Goal: Task Accomplishment & Management: Manage account settings

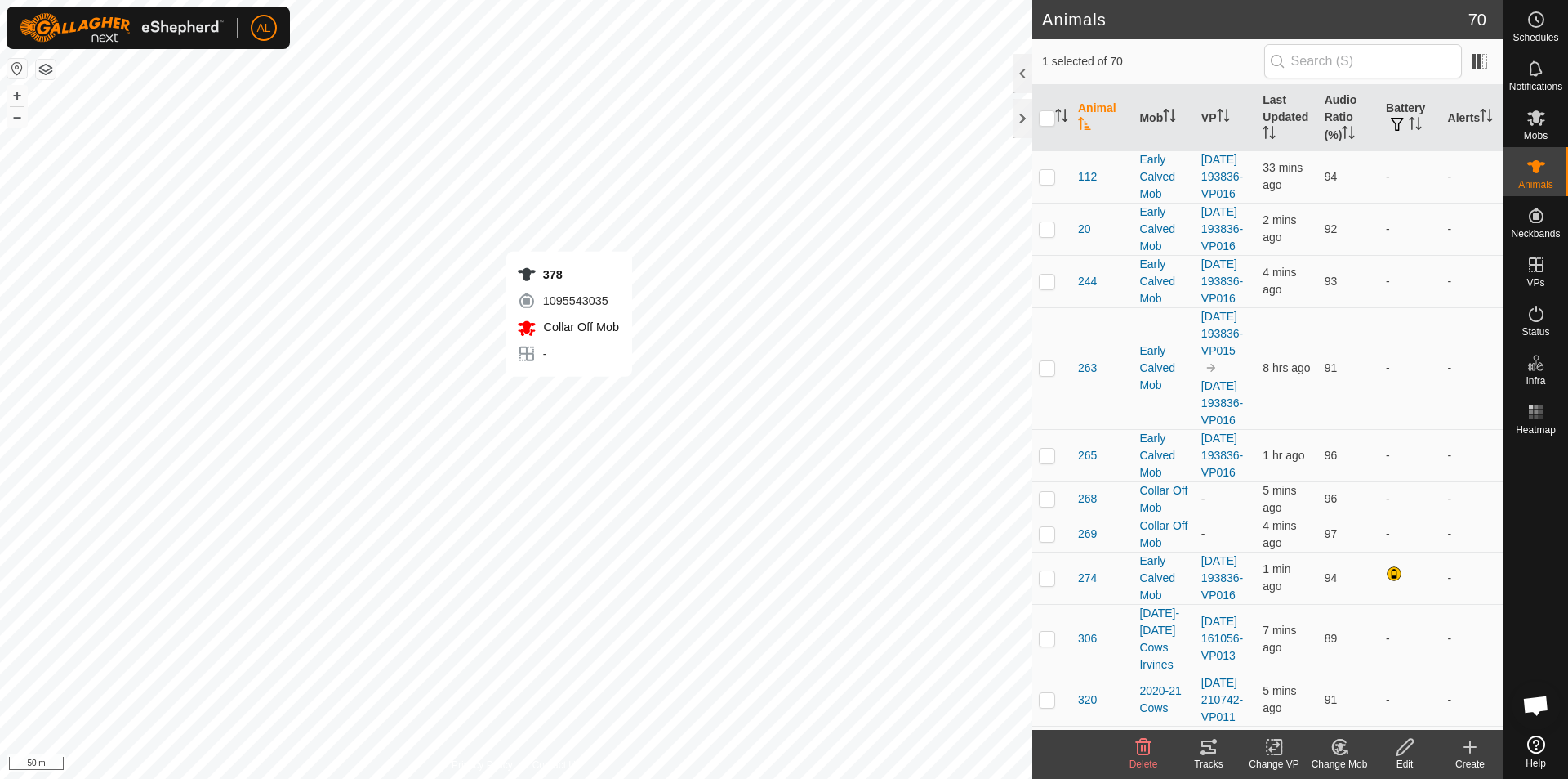
checkbox input "true"
checkbox input "false"
checkbox input "true"
click at [1536, 110] on icon at bounding box center [1536, 118] width 20 height 20
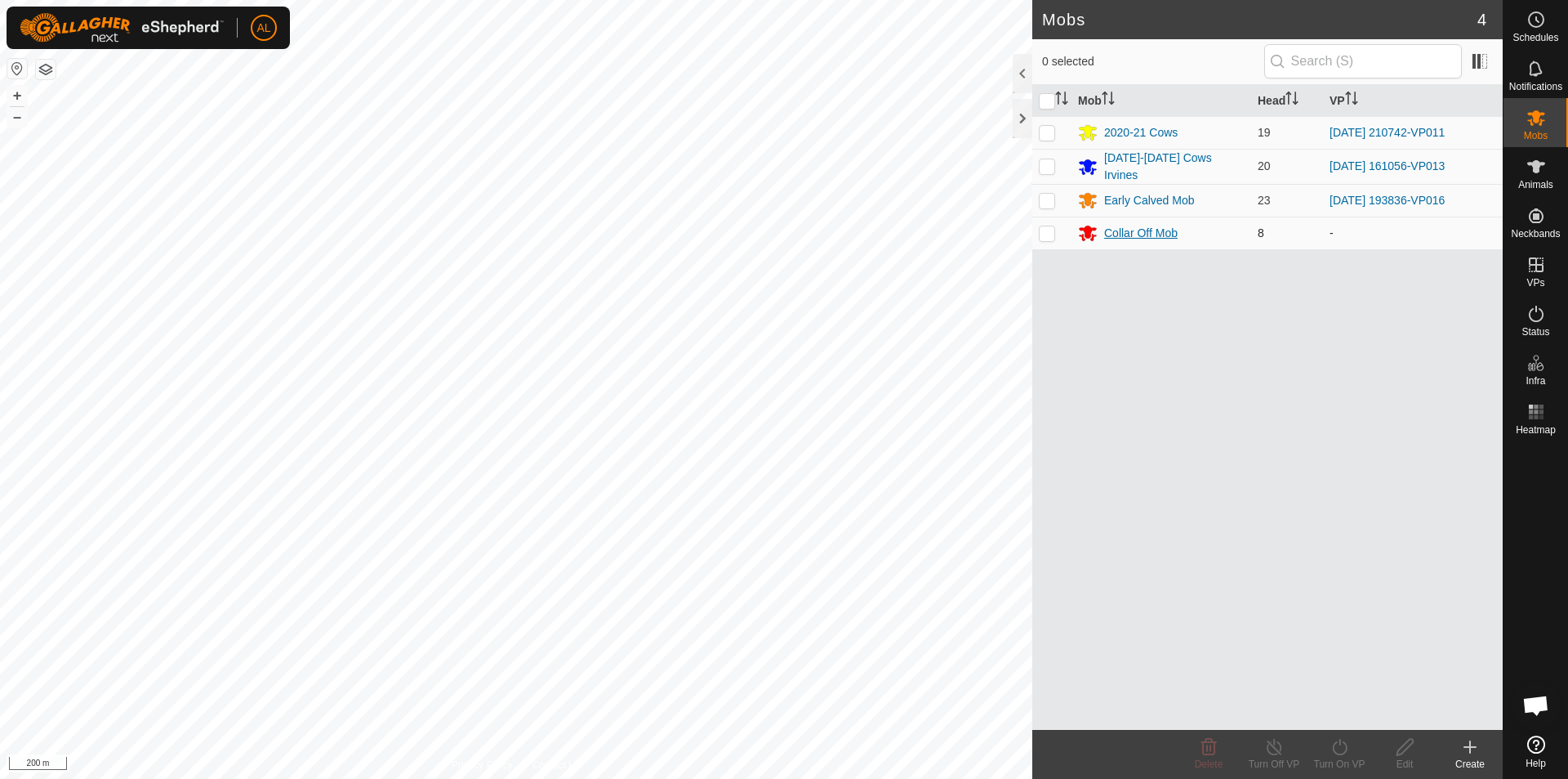
click at [1100, 224] on div "Collar Off Mob" at bounding box center [1161, 233] width 167 height 20
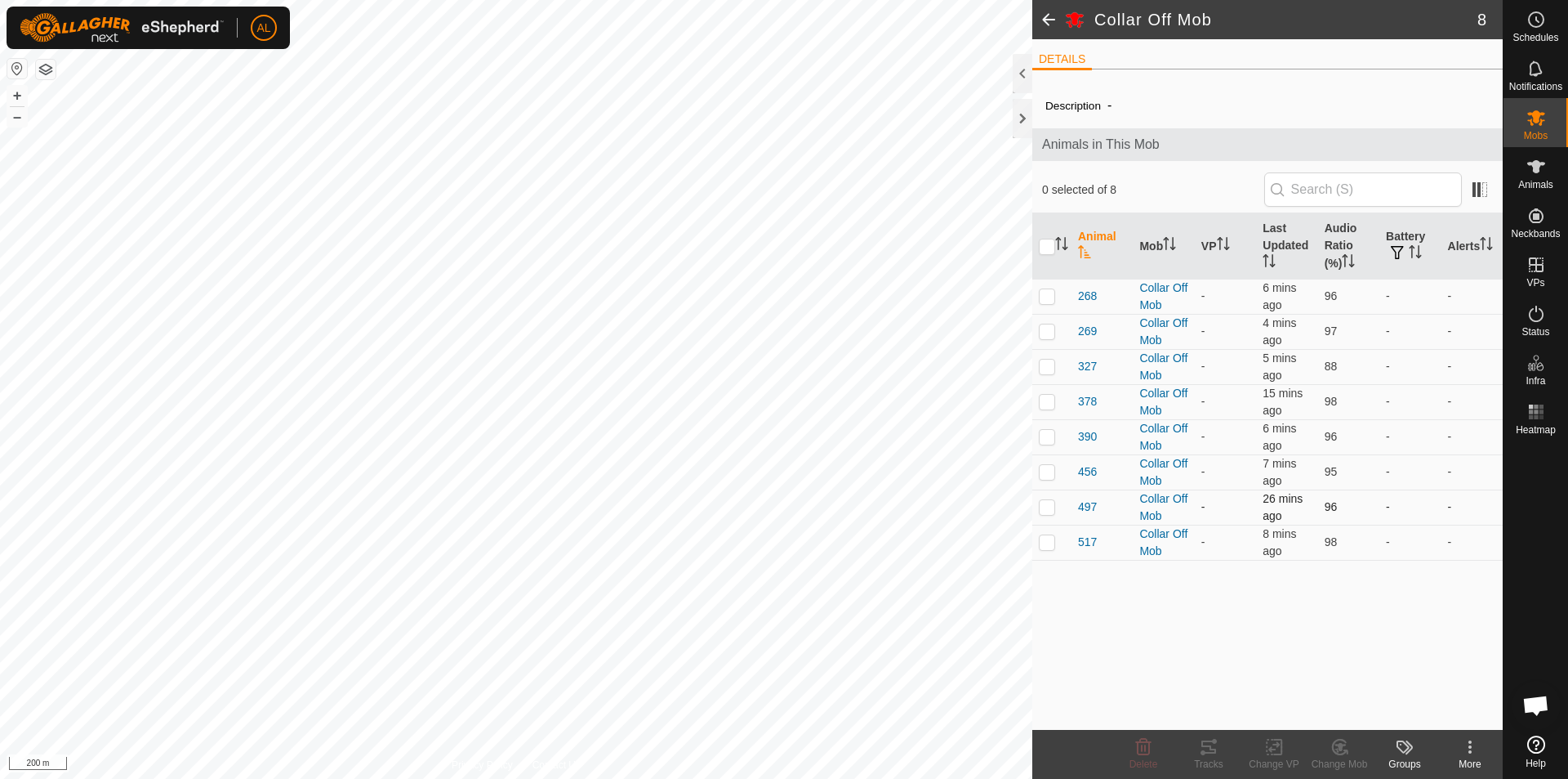
click at [1049, 510] on p-checkbox at bounding box center [1046, 506] width 16 height 13
checkbox input "false"
click at [1049, 294] on p-checkbox at bounding box center [1046, 295] width 16 height 13
checkbox input "true"
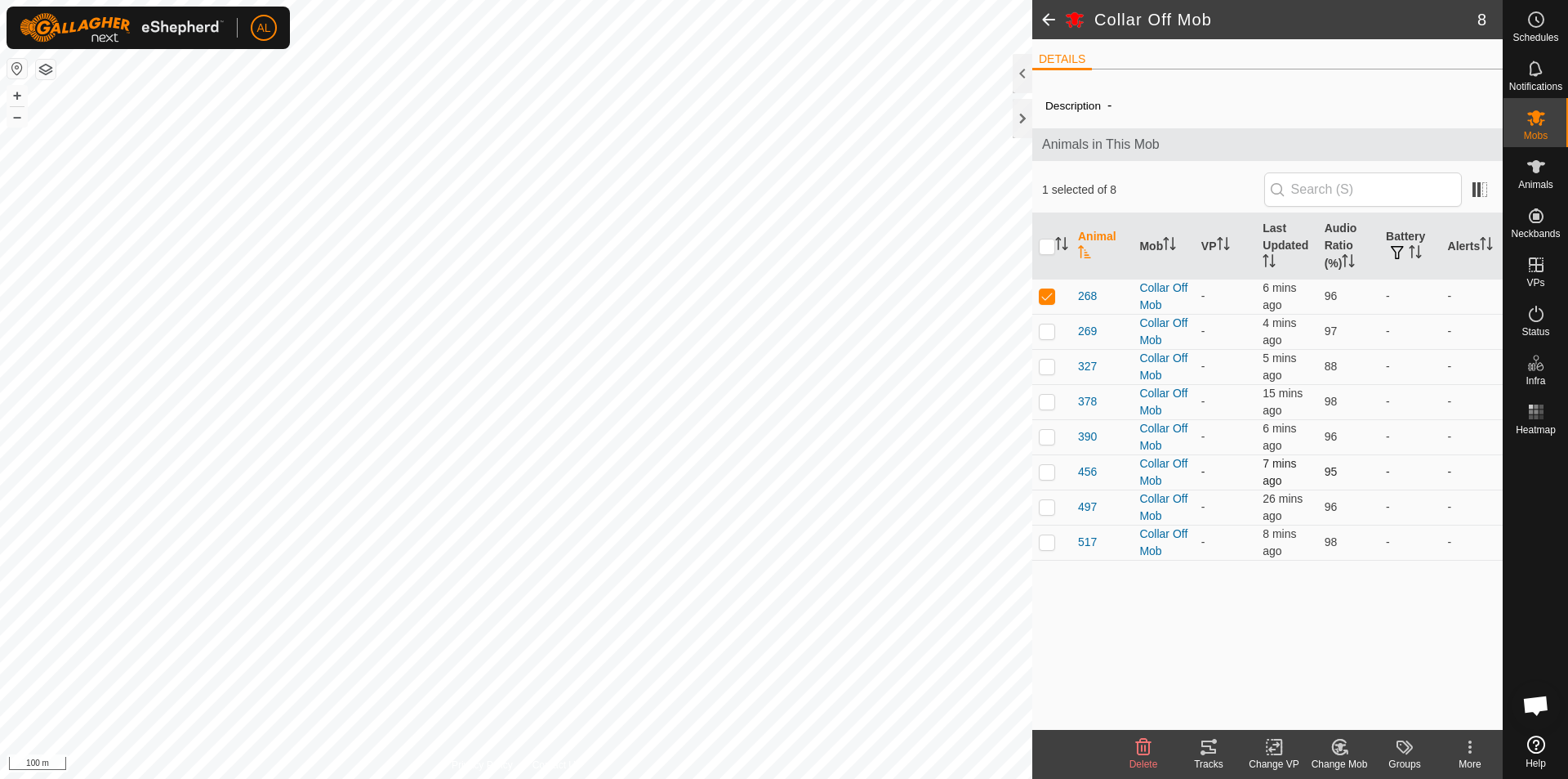
click at [1042, 473] on p-checkbox at bounding box center [1046, 470] width 16 height 13
checkbox input "true"
click at [1050, 433] on p-checkbox at bounding box center [1046, 436] width 16 height 13
checkbox input "true"
click at [1051, 368] on p-checkbox at bounding box center [1046, 365] width 16 height 13
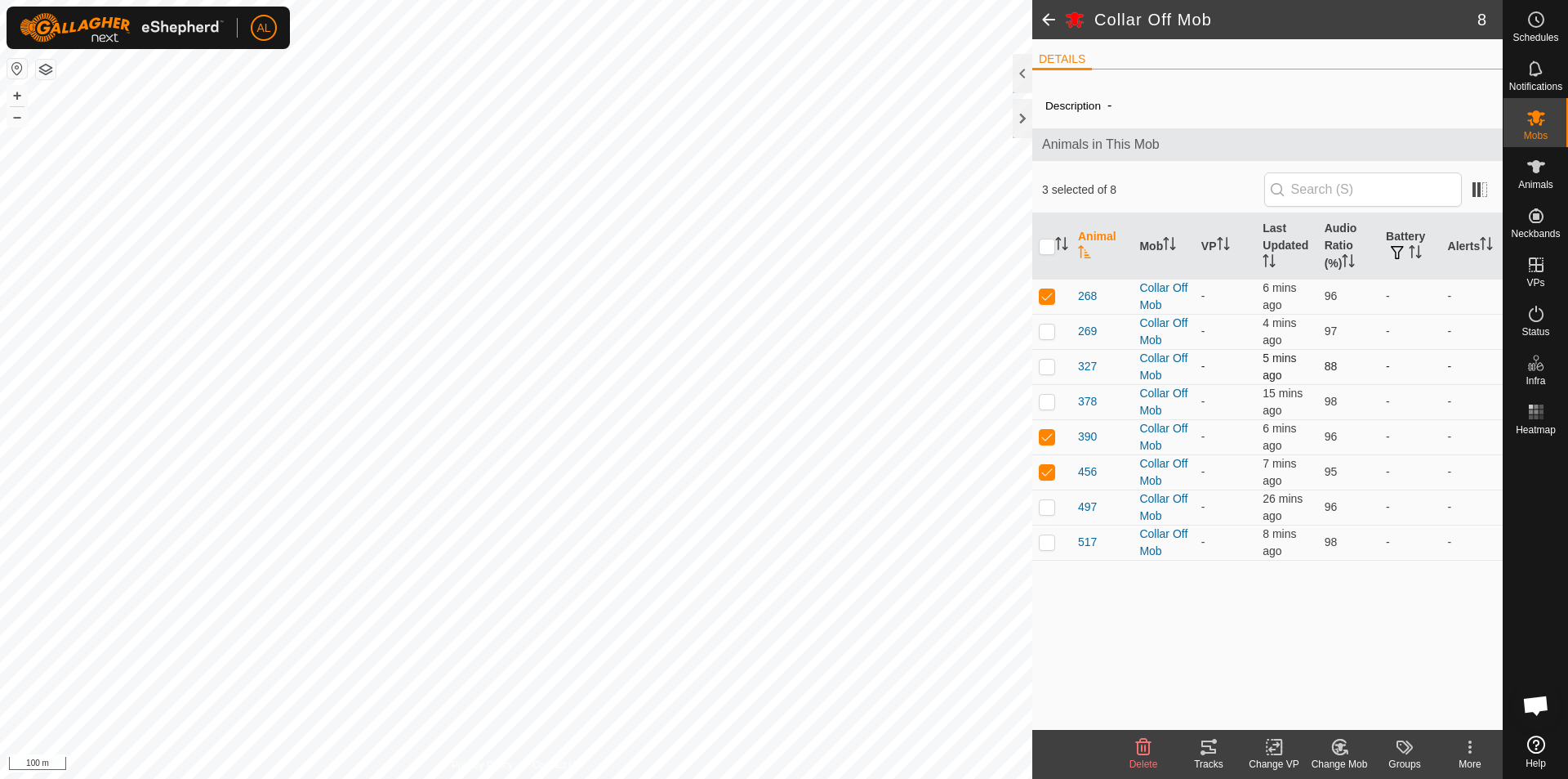
checkbox input "true"
click at [1333, 750] on icon at bounding box center [1339, 746] width 14 height 15
click at [1363, 676] on link "Choose Mob..." at bounding box center [1387, 676] width 162 height 33
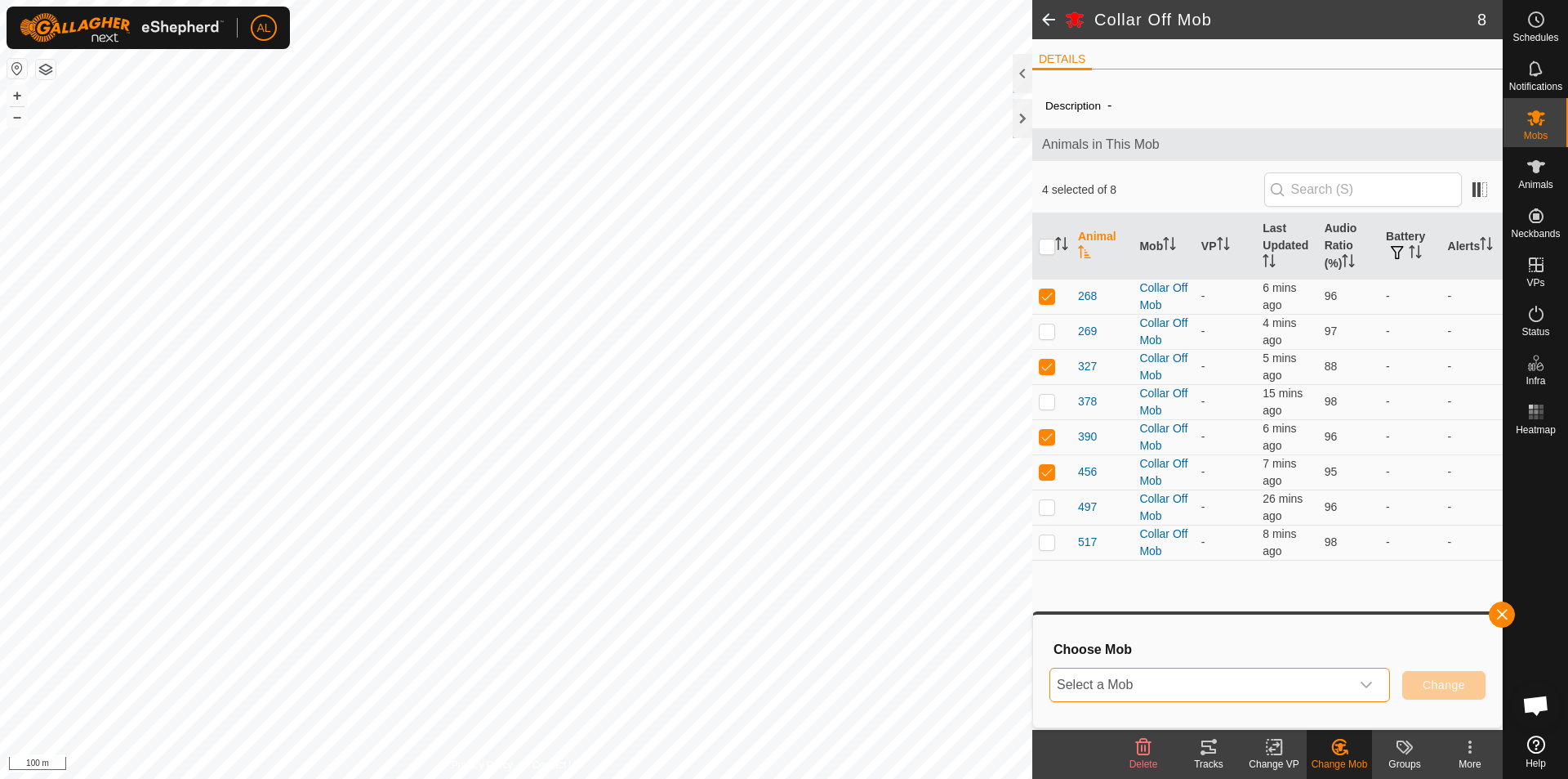
click at [1295, 696] on span "Select a Mob" at bounding box center [1200, 684] width 300 height 33
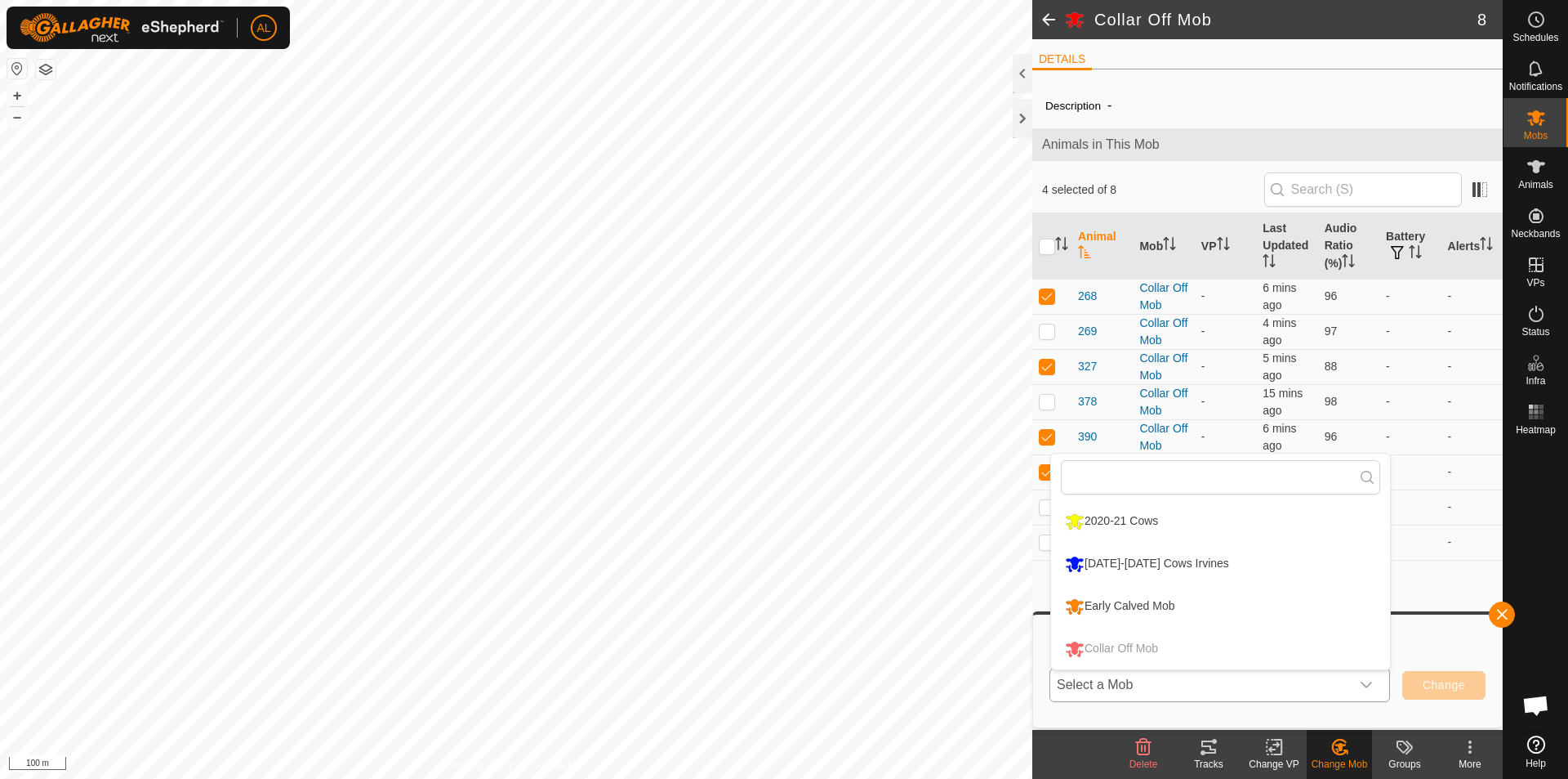
click at [1204, 520] on li "2020-21 Cows" at bounding box center [1221, 521] width 339 height 41
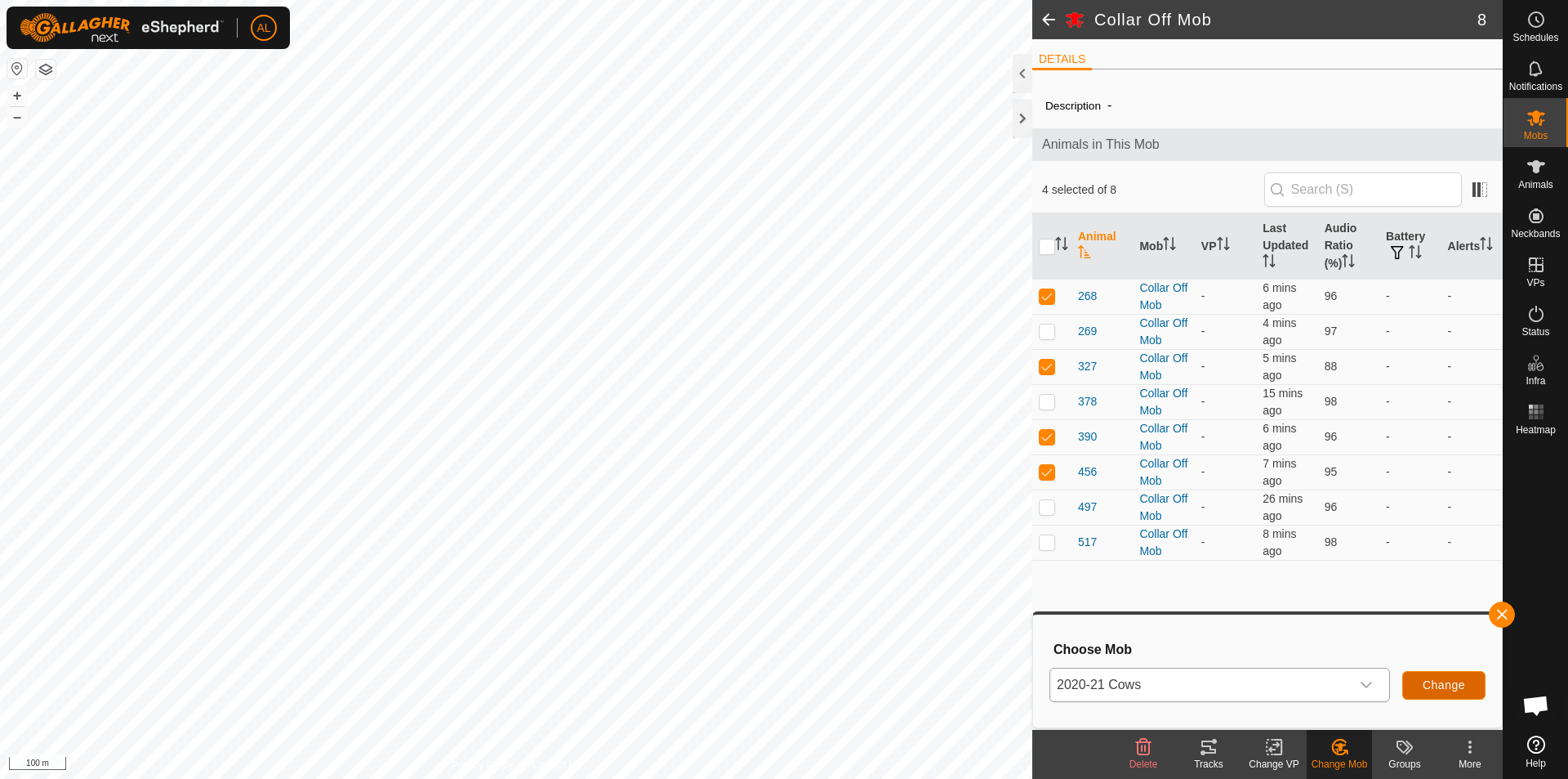
click at [1461, 682] on span "Change" at bounding box center [1443, 684] width 43 height 13
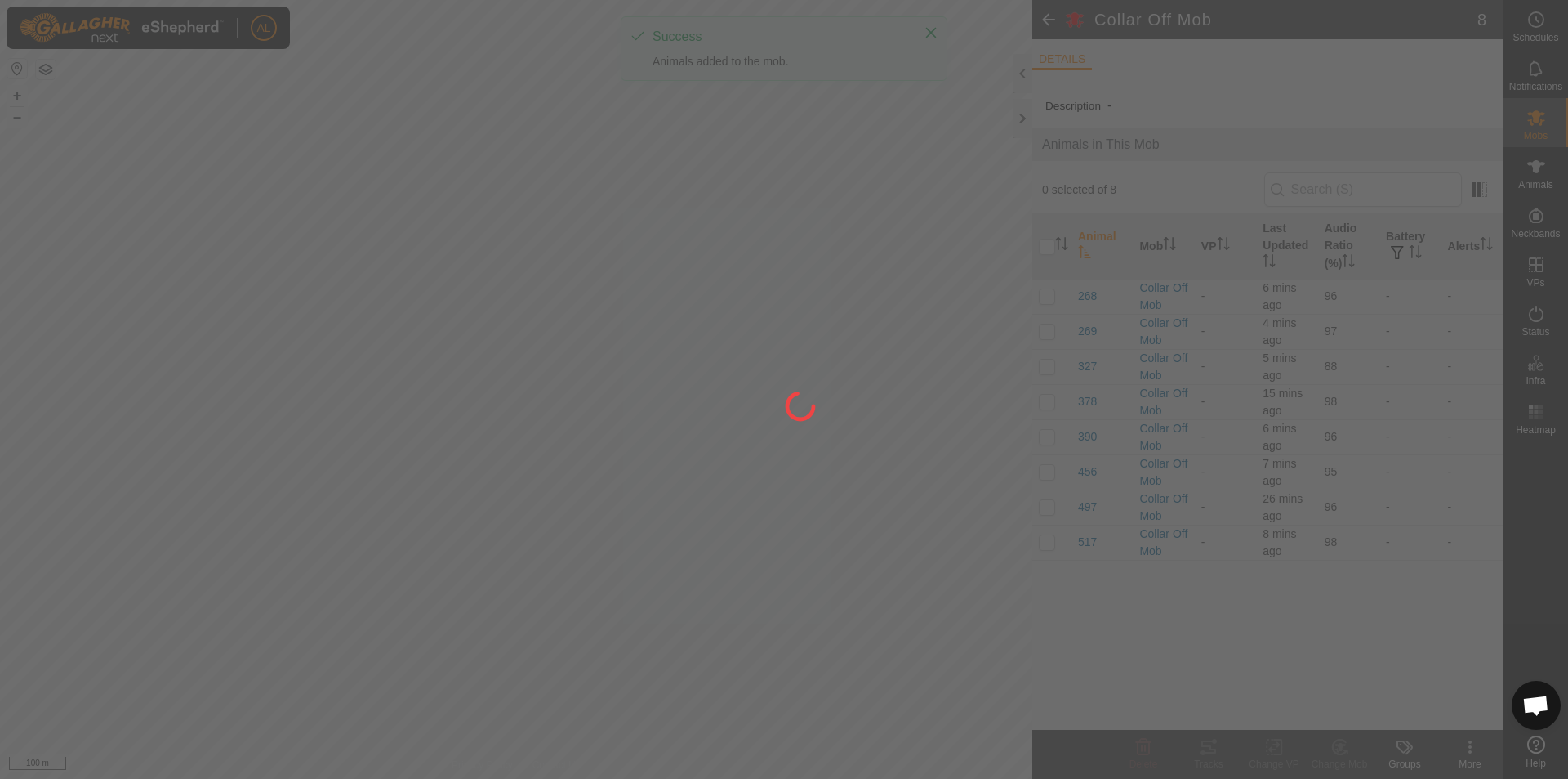
checkbox input "false"
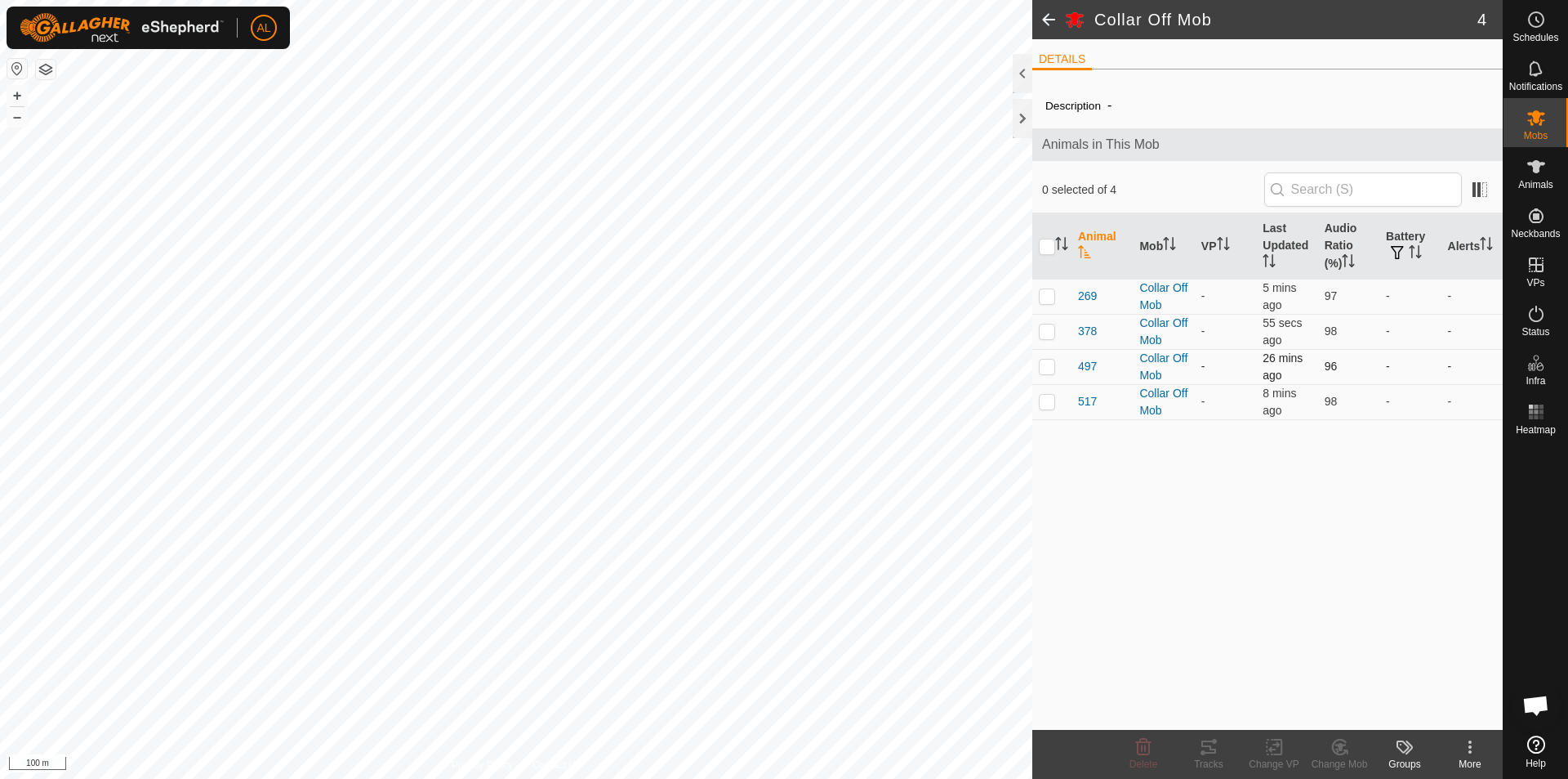
click at [1051, 362] on p-checkbox at bounding box center [1046, 365] width 16 height 13
click at [1342, 739] on icon at bounding box center [1339, 747] width 21 height 20
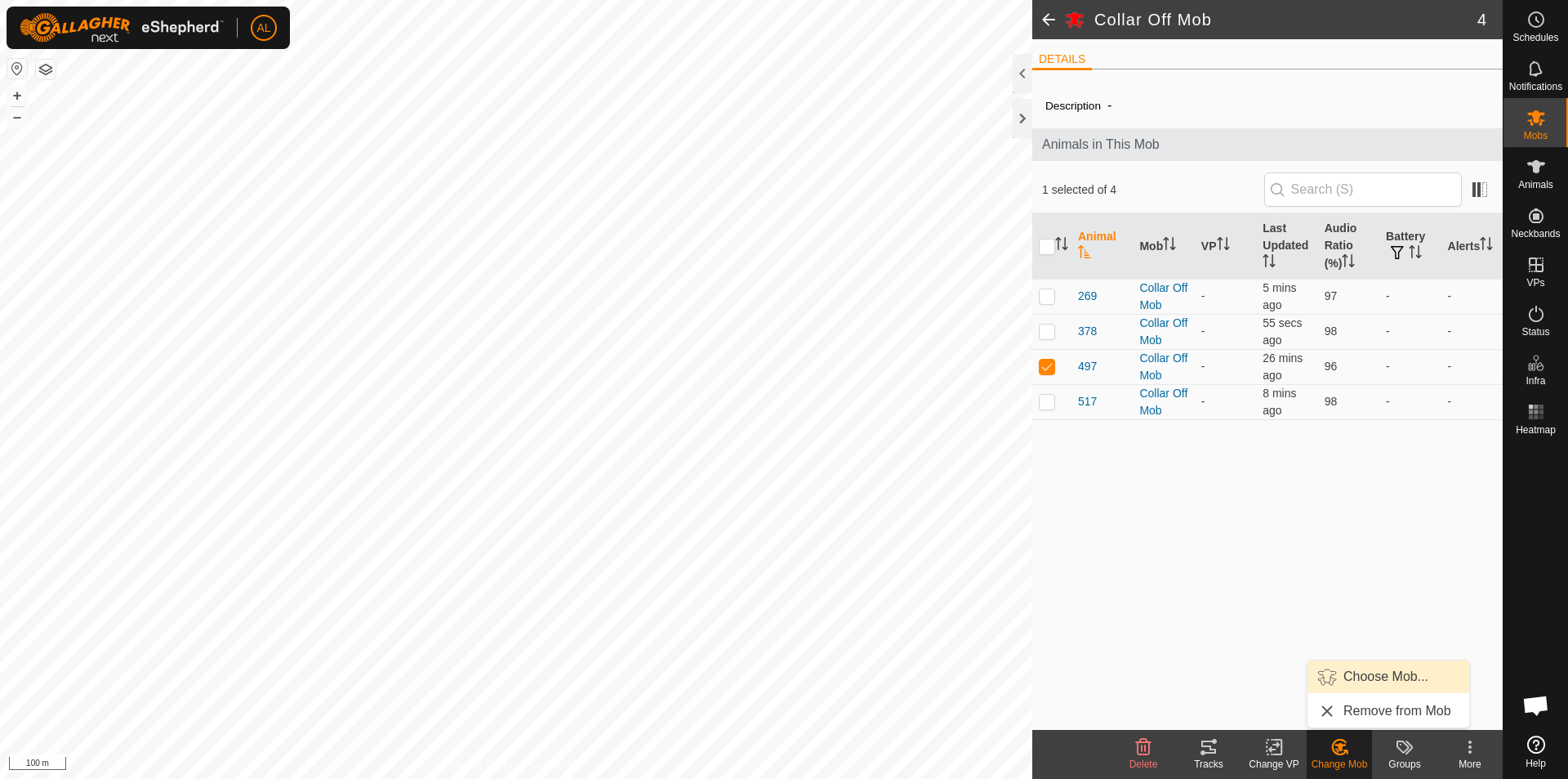
click at [1371, 678] on link "Choose Mob..." at bounding box center [1387, 676] width 162 height 33
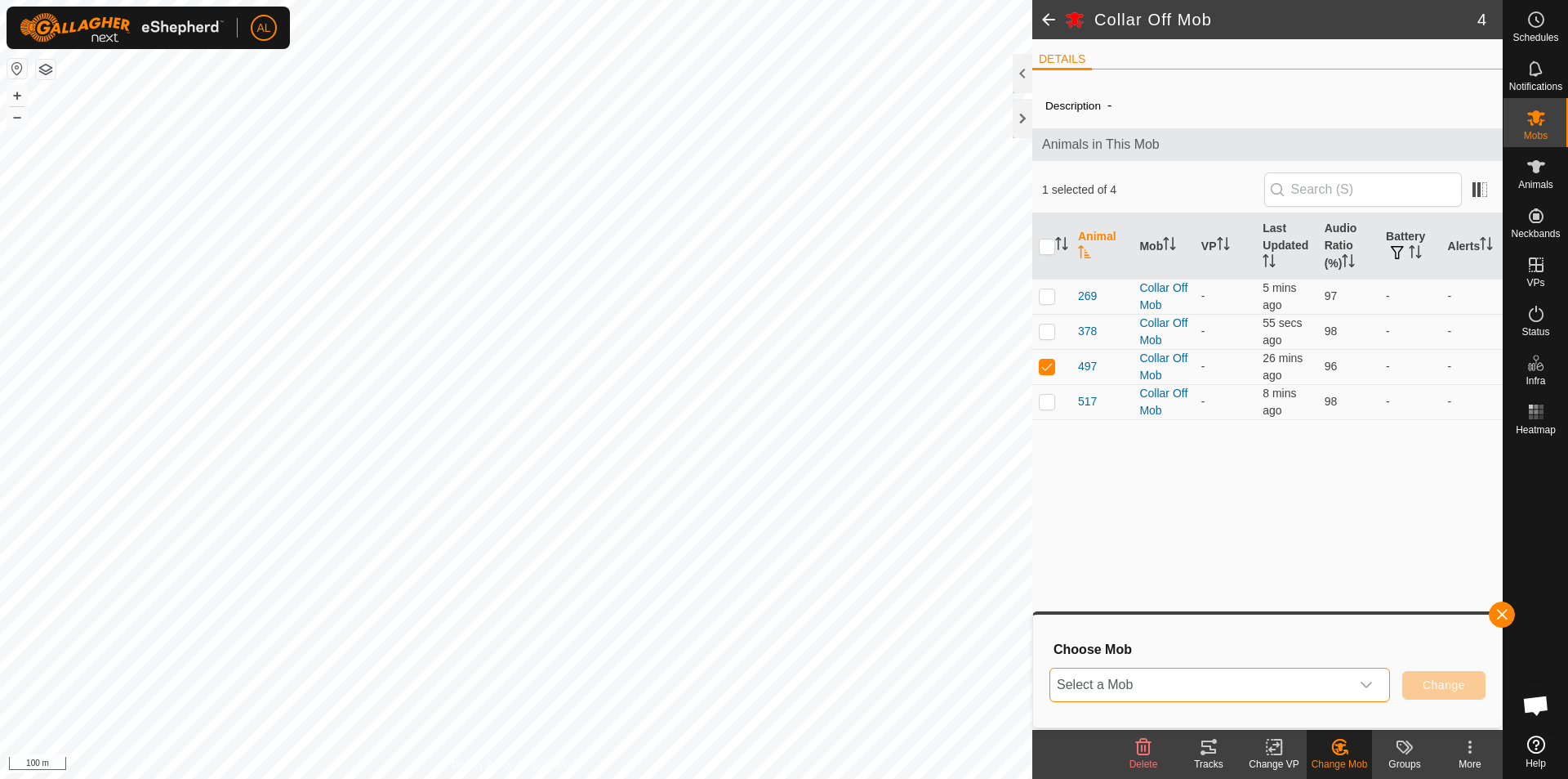
click at [1240, 681] on span "Select a Mob" at bounding box center [1200, 684] width 300 height 33
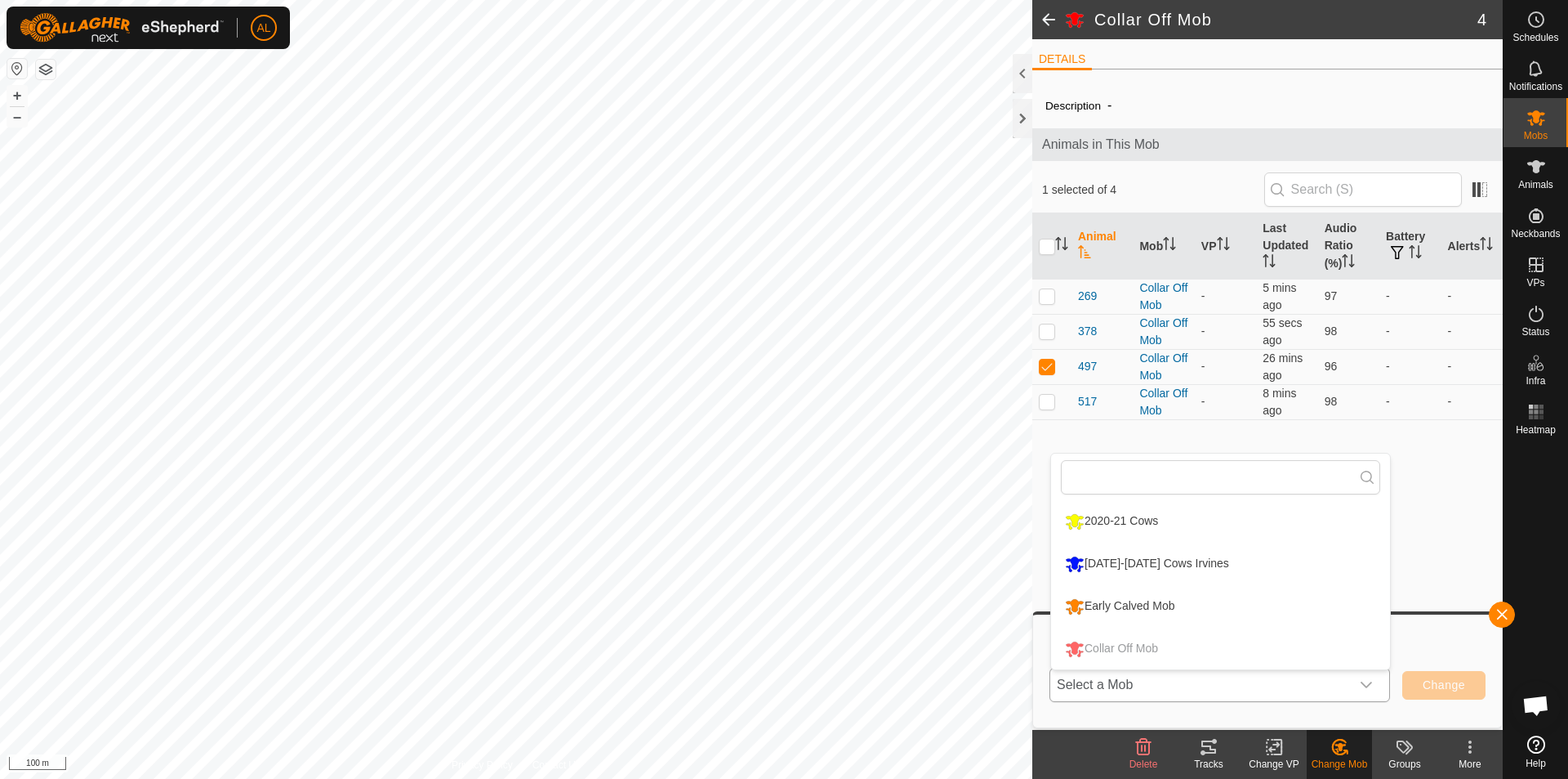
click at [1192, 516] on li "2020-21 Cows" at bounding box center [1221, 521] width 339 height 41
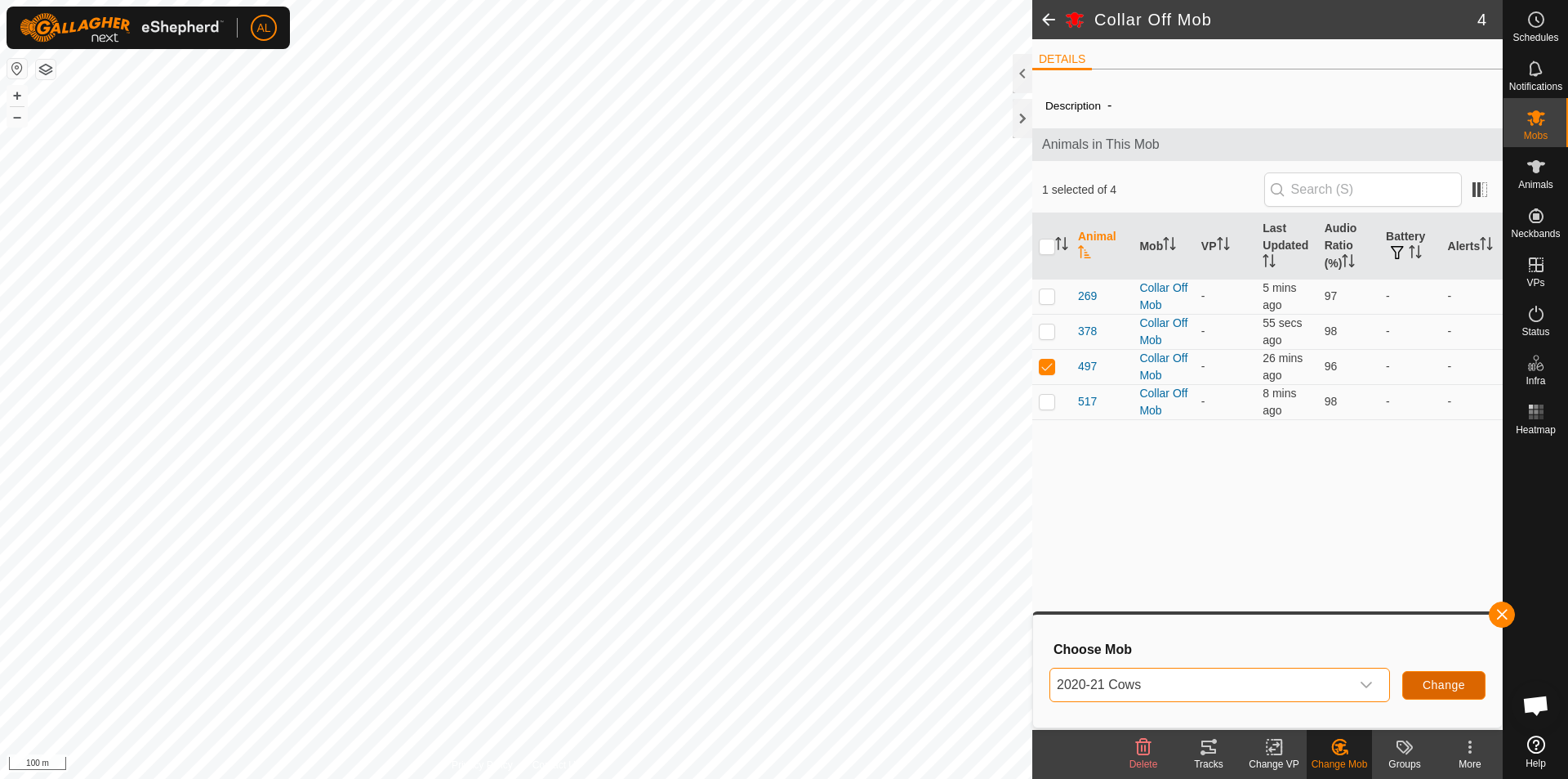
click at [1451, 673] on button "Change" at bounding box center [1443, 685] width 83 height 29
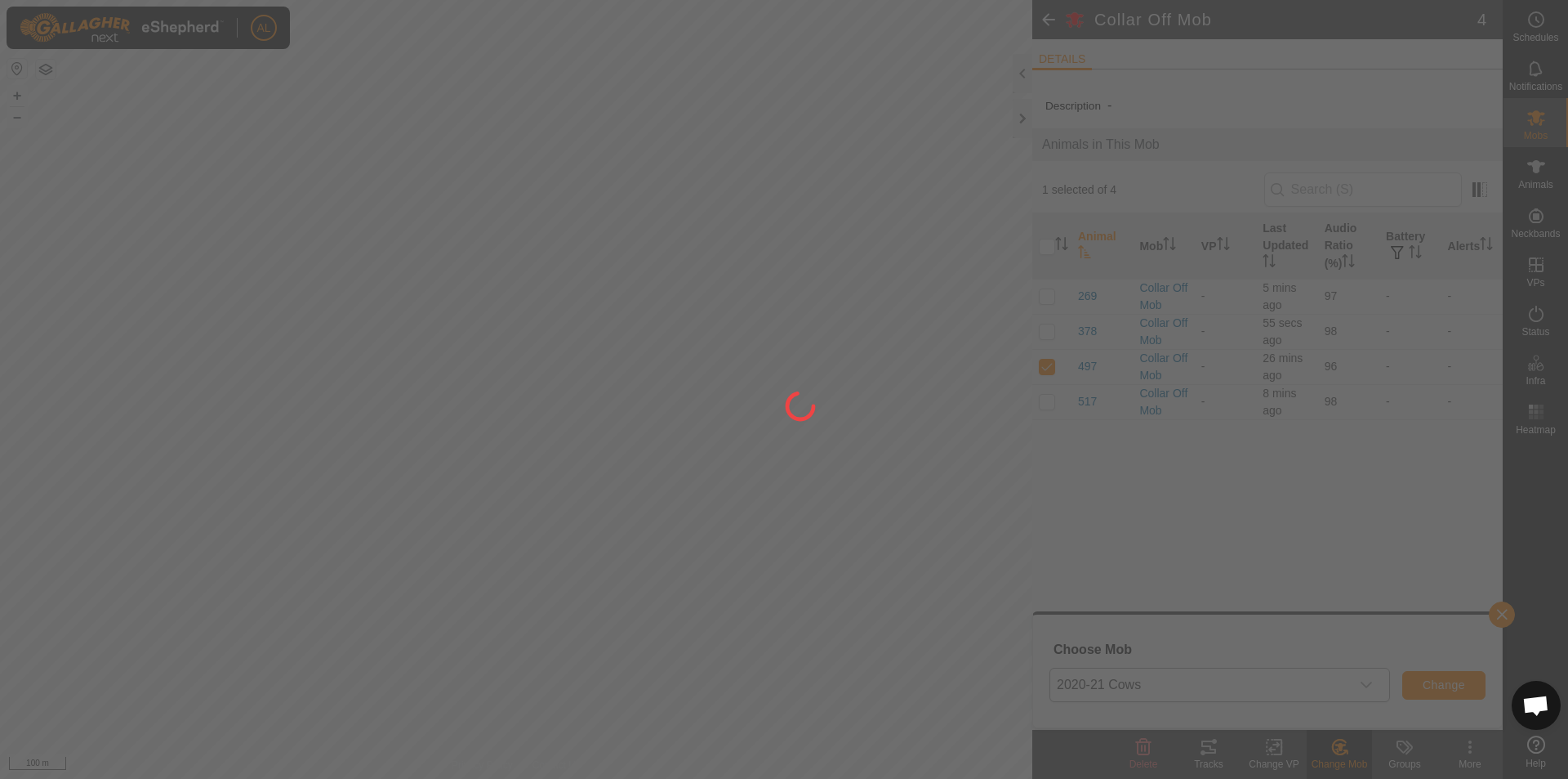
checkbox input "false"
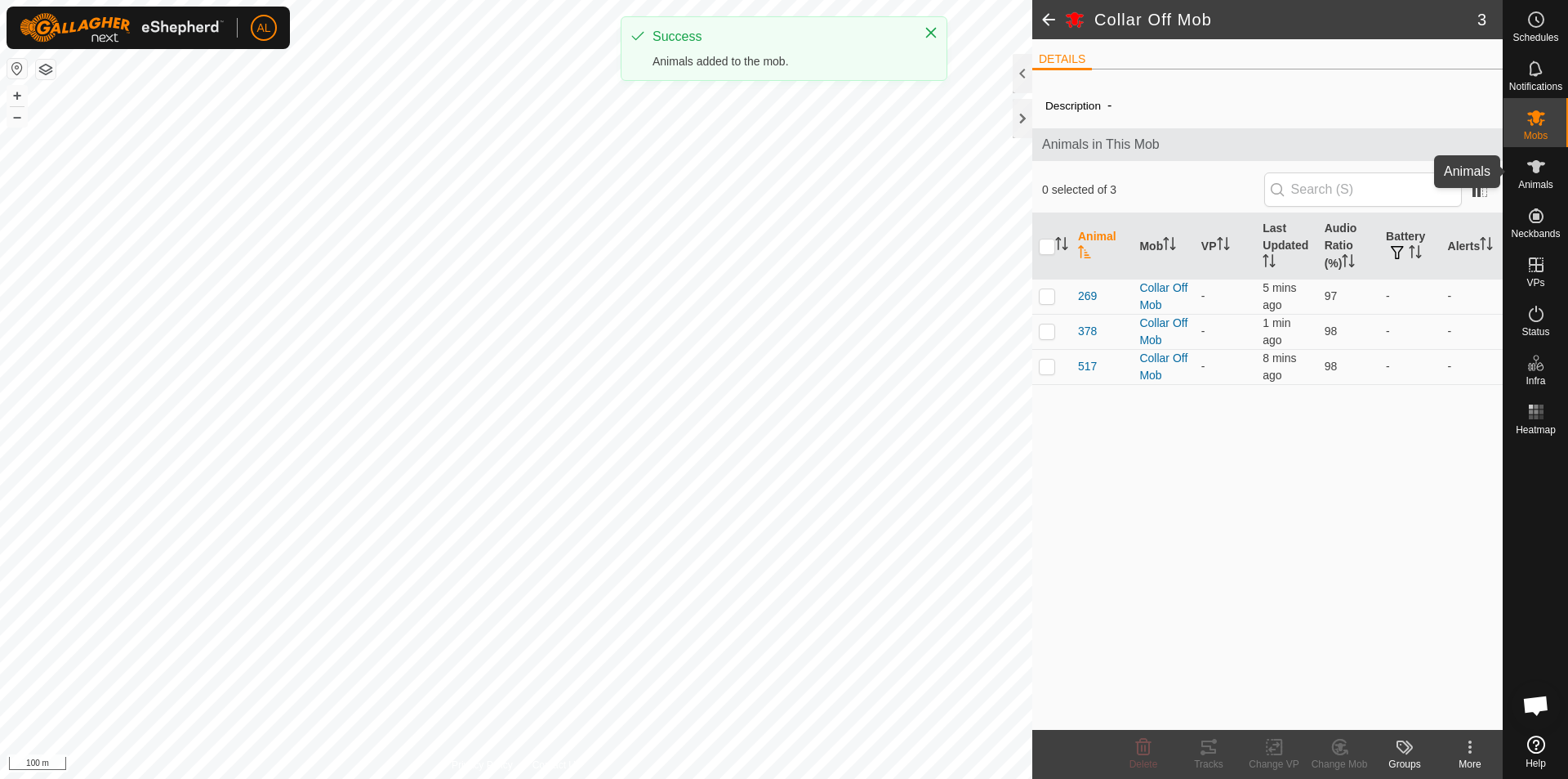
click at [1542, 164] on icon at bounding box center [1535, 166] width 18 height 13
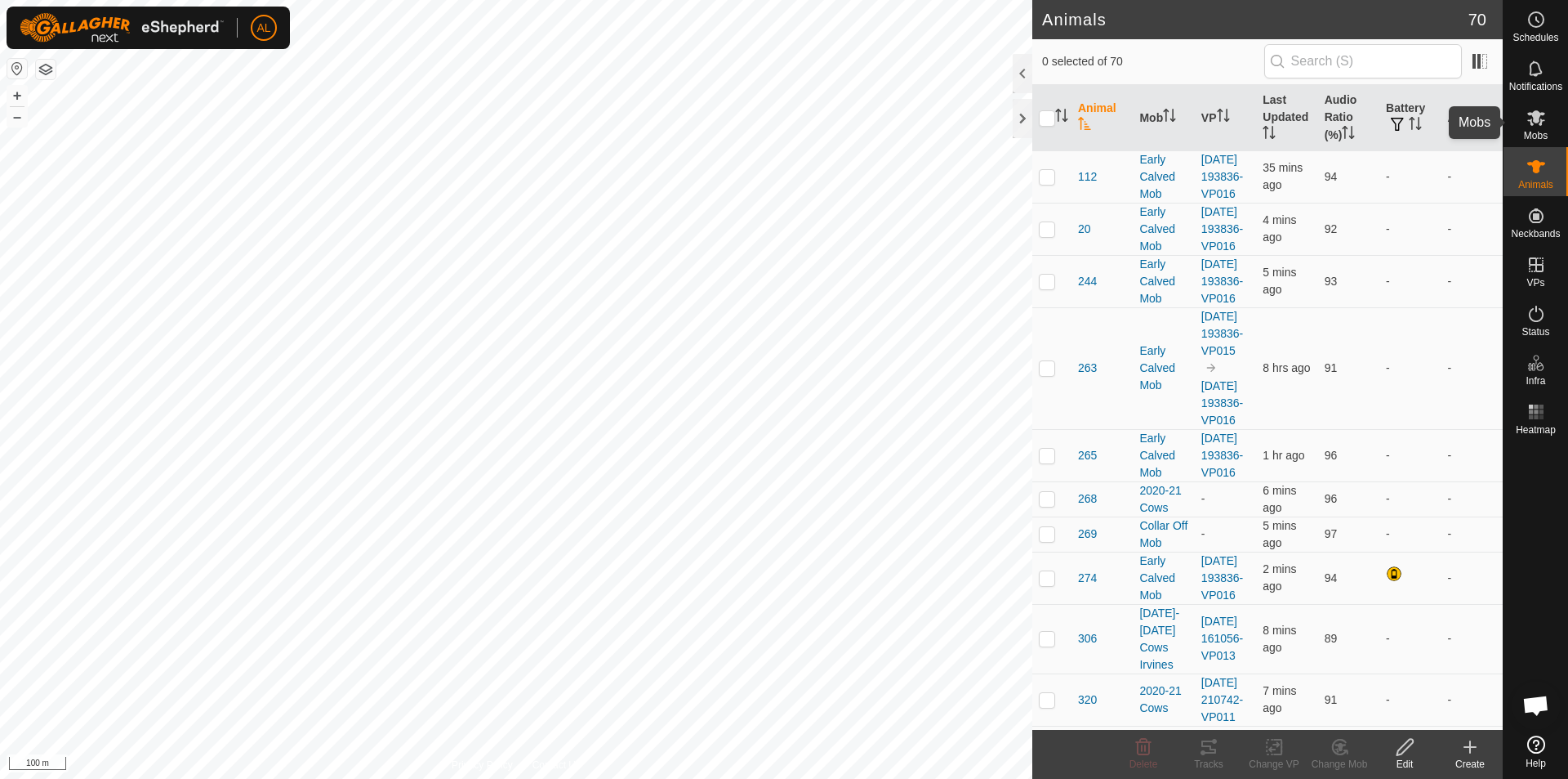
click at [1536, 118] on icon at bounding box center [1535, 118] width 18 height 16
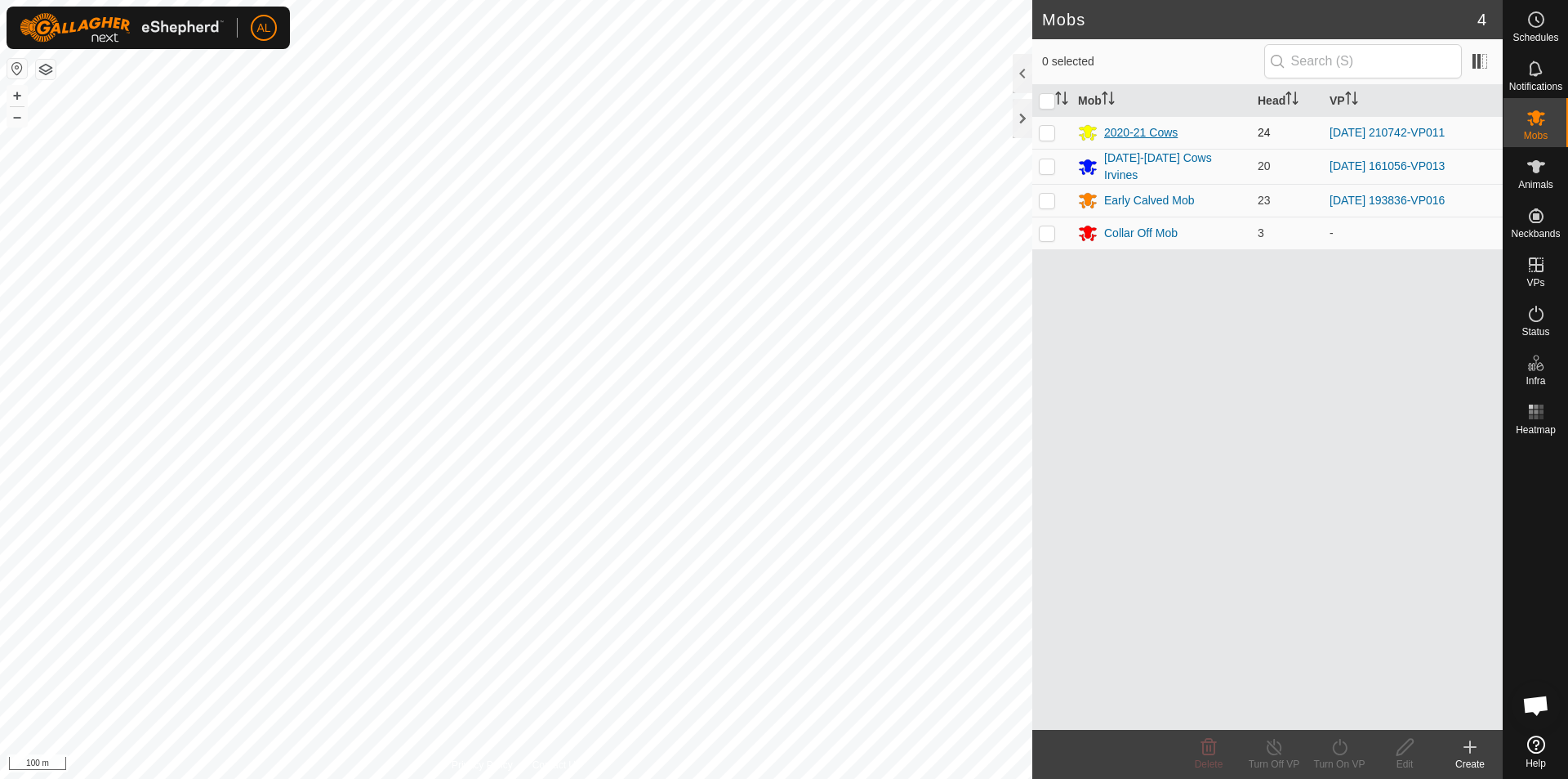
click at [1144, 128] on div "2020-21 Cows" at bounding box center [1141, 132] width 73 height 17
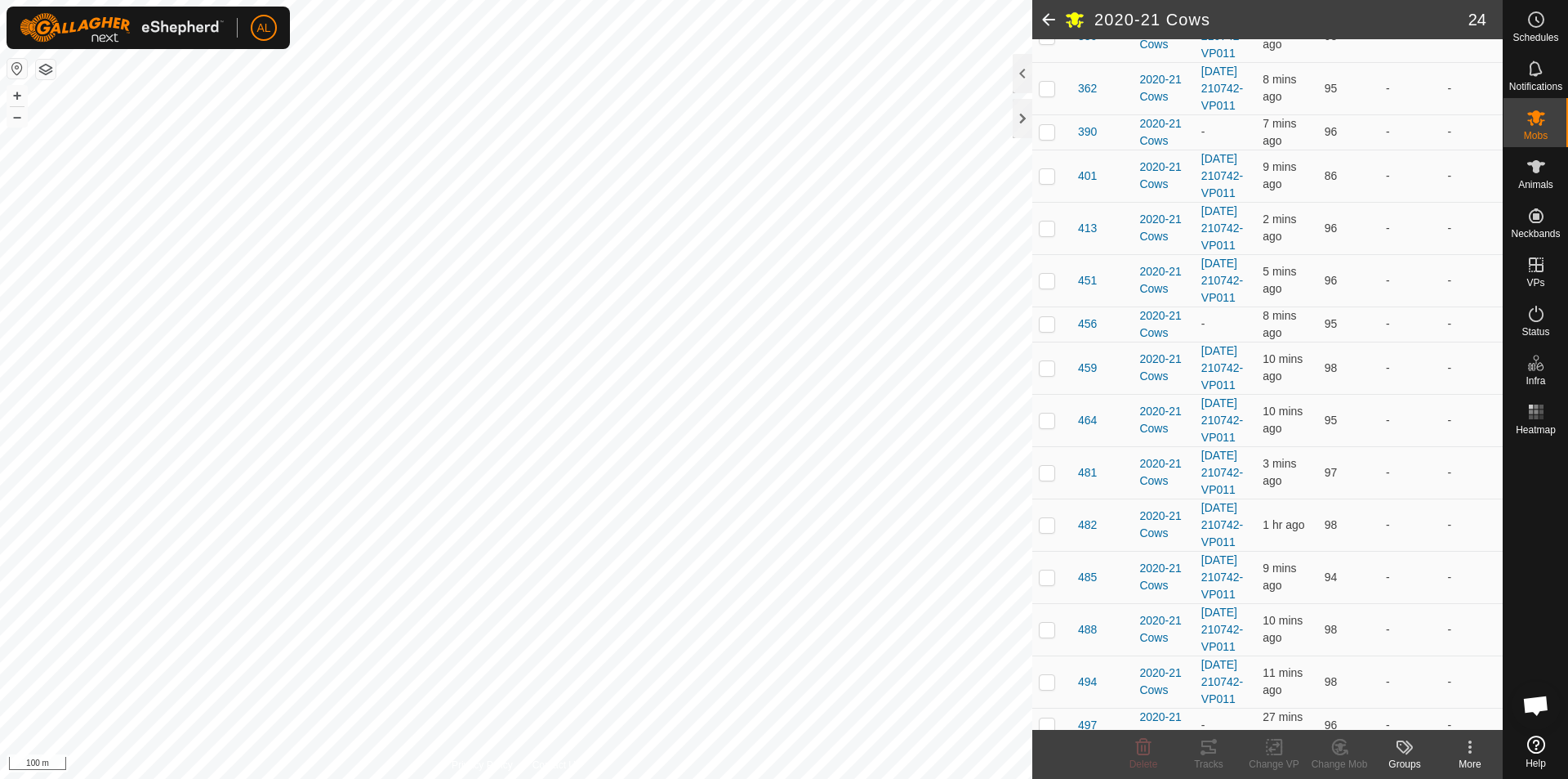
scroll to position [310, 0]
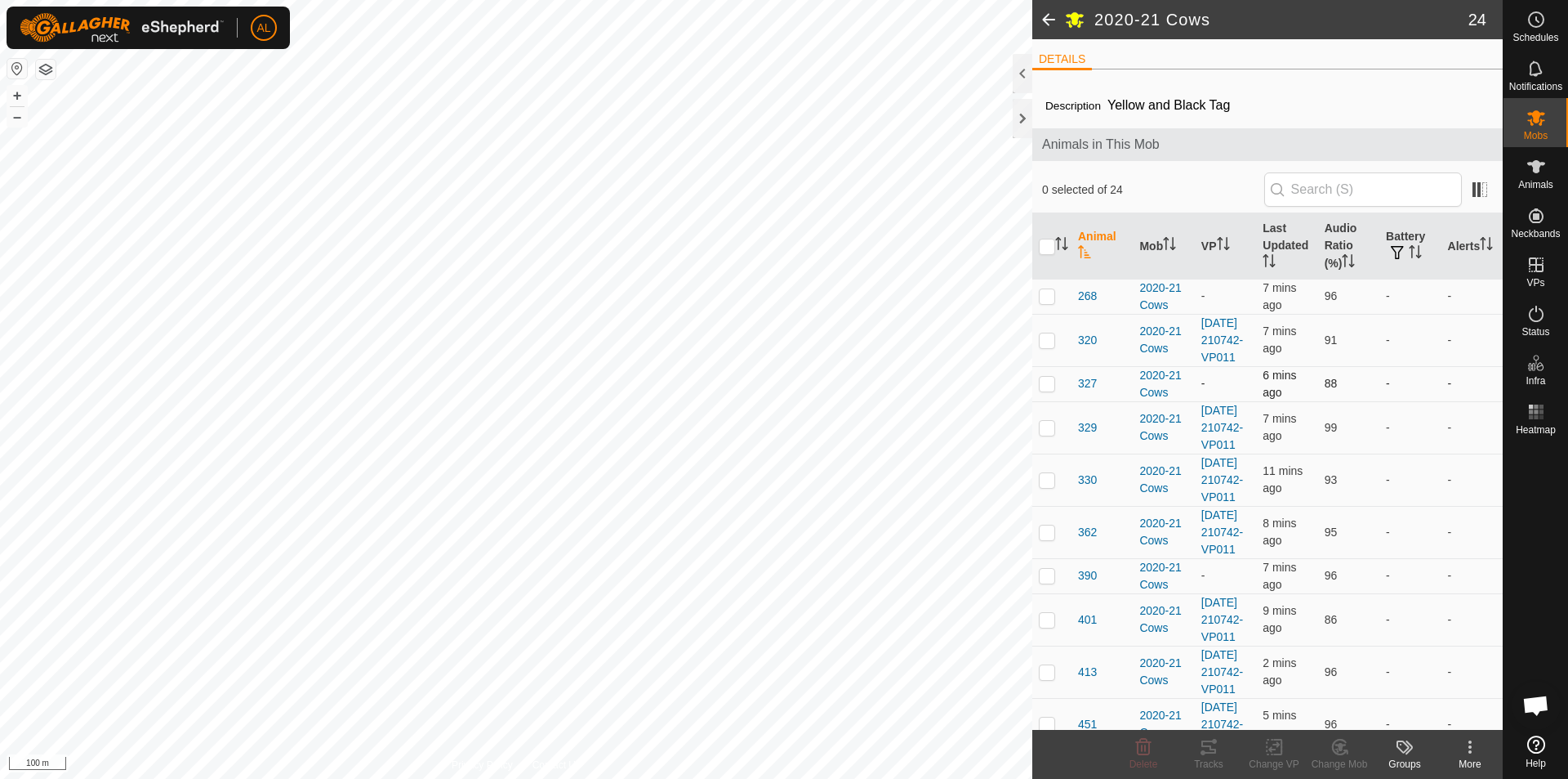
click at [1045, 390] on p-checkbox at bounding box center [1046, 383] width 16 height 13
checkbox input "true"
click at [1046, 299] on p-checkbox at bounding box center [1046, 295] width 16 height 13
checkbox input "true"
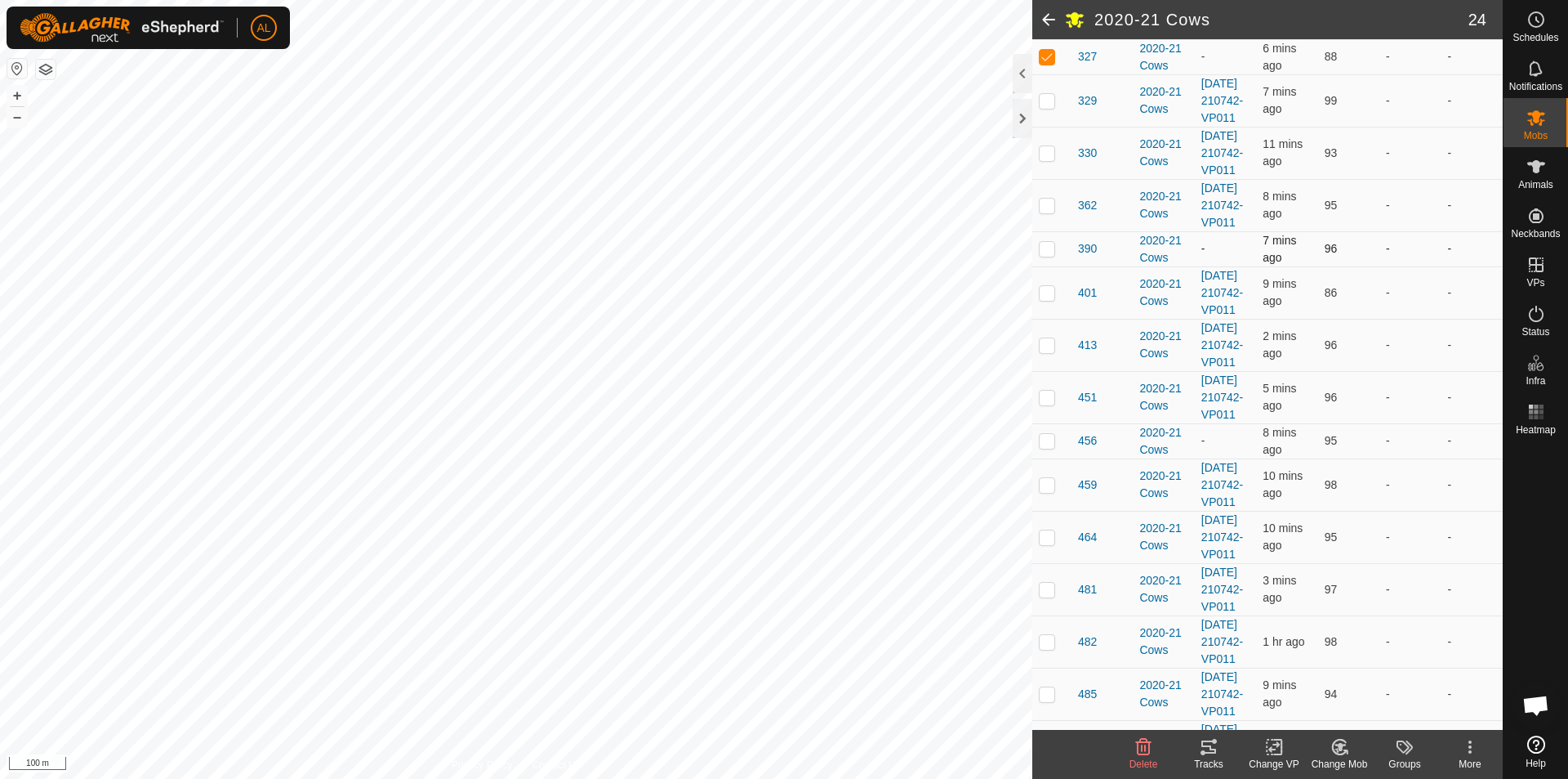
click at [1049, 255] on p-checkbox at bounding box center [1046, 248] width 16 height 13
checkbox input "true"
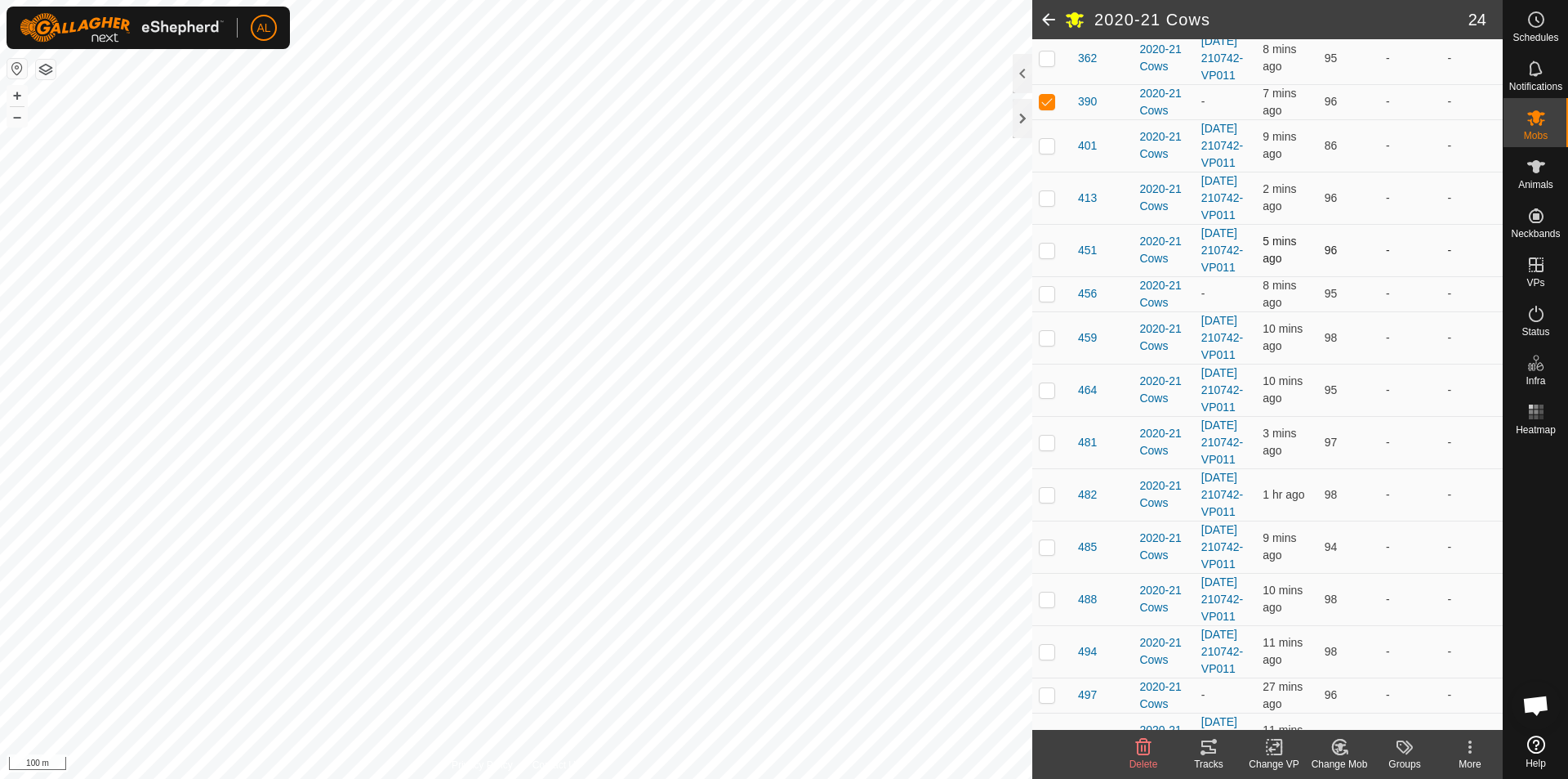
scroll to position [490, 0]
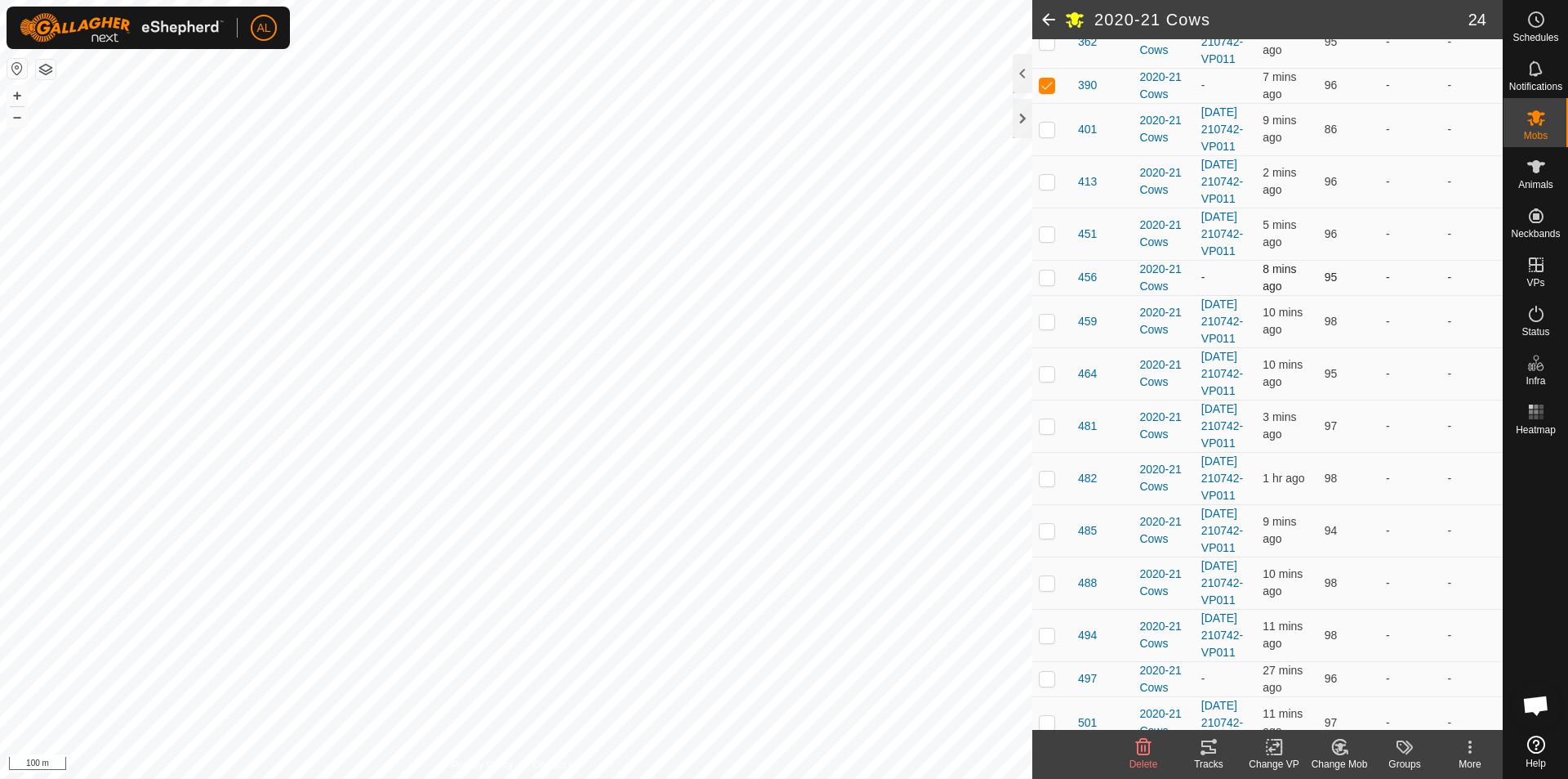
click at [1053, 284] on p-checkbox at bounding box center [1046, 276] width 16 height 13
checkbox input "true"
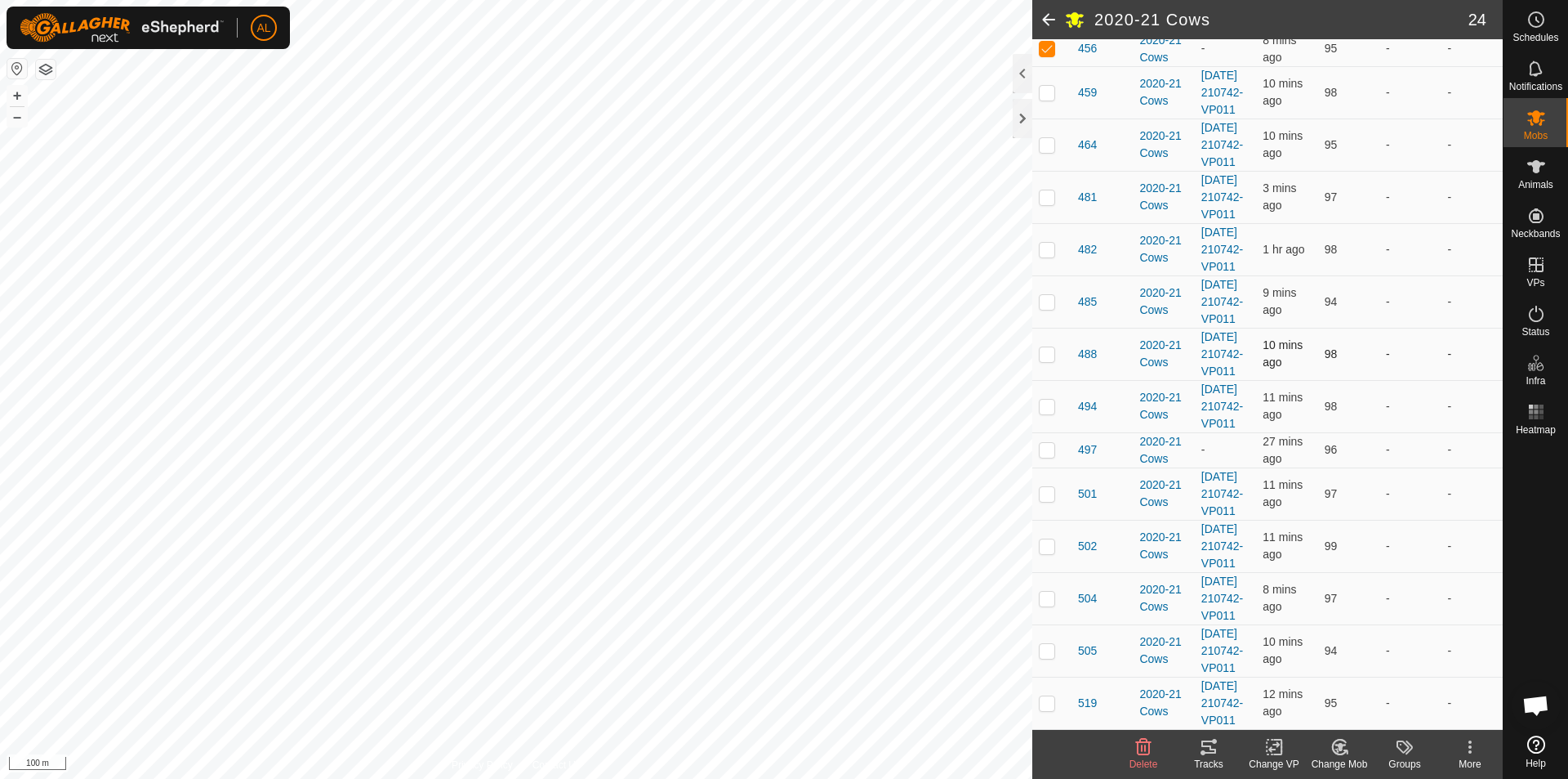
scroll to position [899, 0]
click at [1046, 455] on p-checkbox at bounding box center [1046, 449] width 16 height 13
checkbox input "true"
click at [1279, 759] on div "Change VP" at bounding box center [1273, 763] width 65 height 15
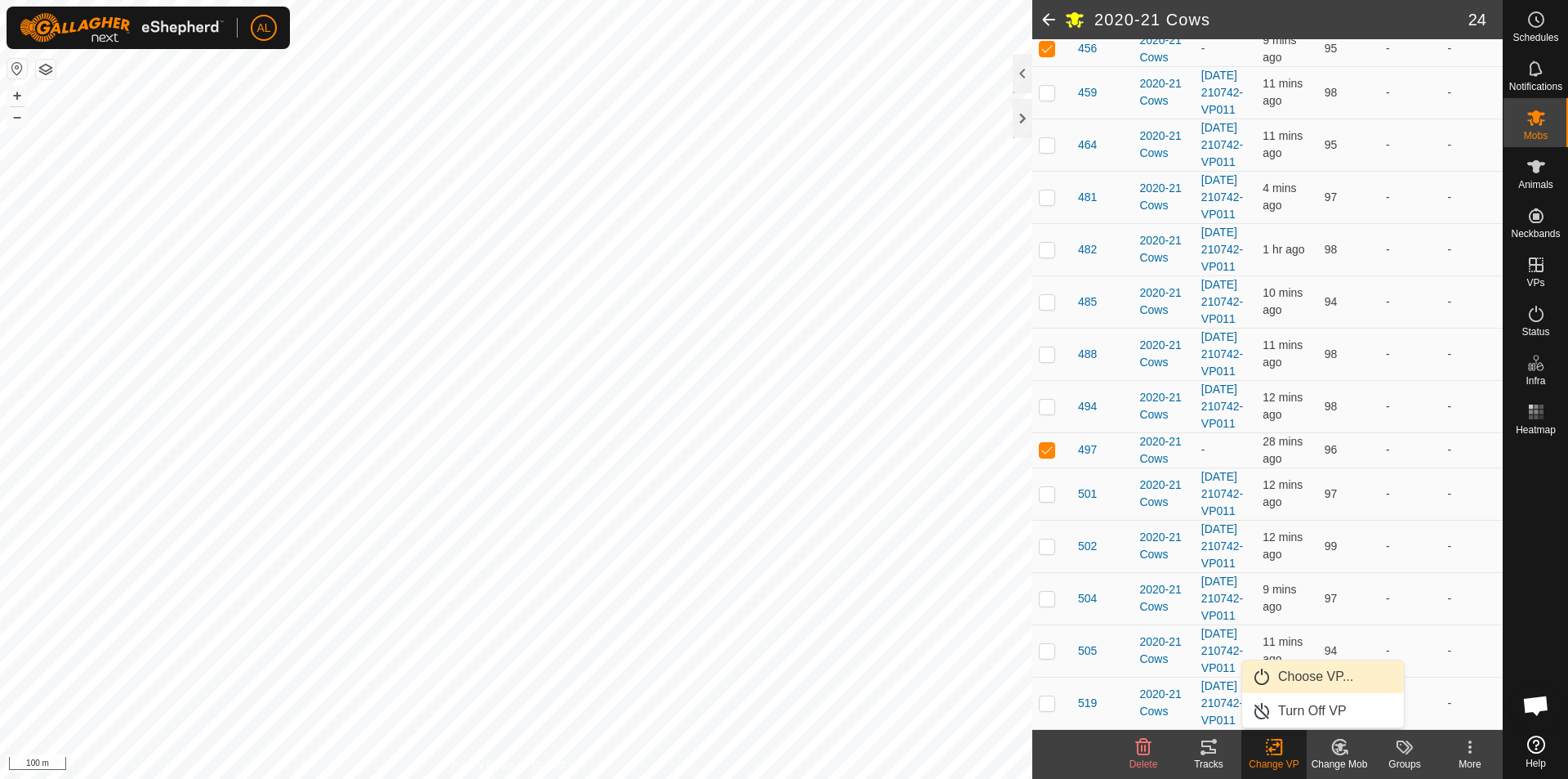
click at [1317, 682] on span "Choose VP..." at bounding box center [1315, 677] width 75 height 20
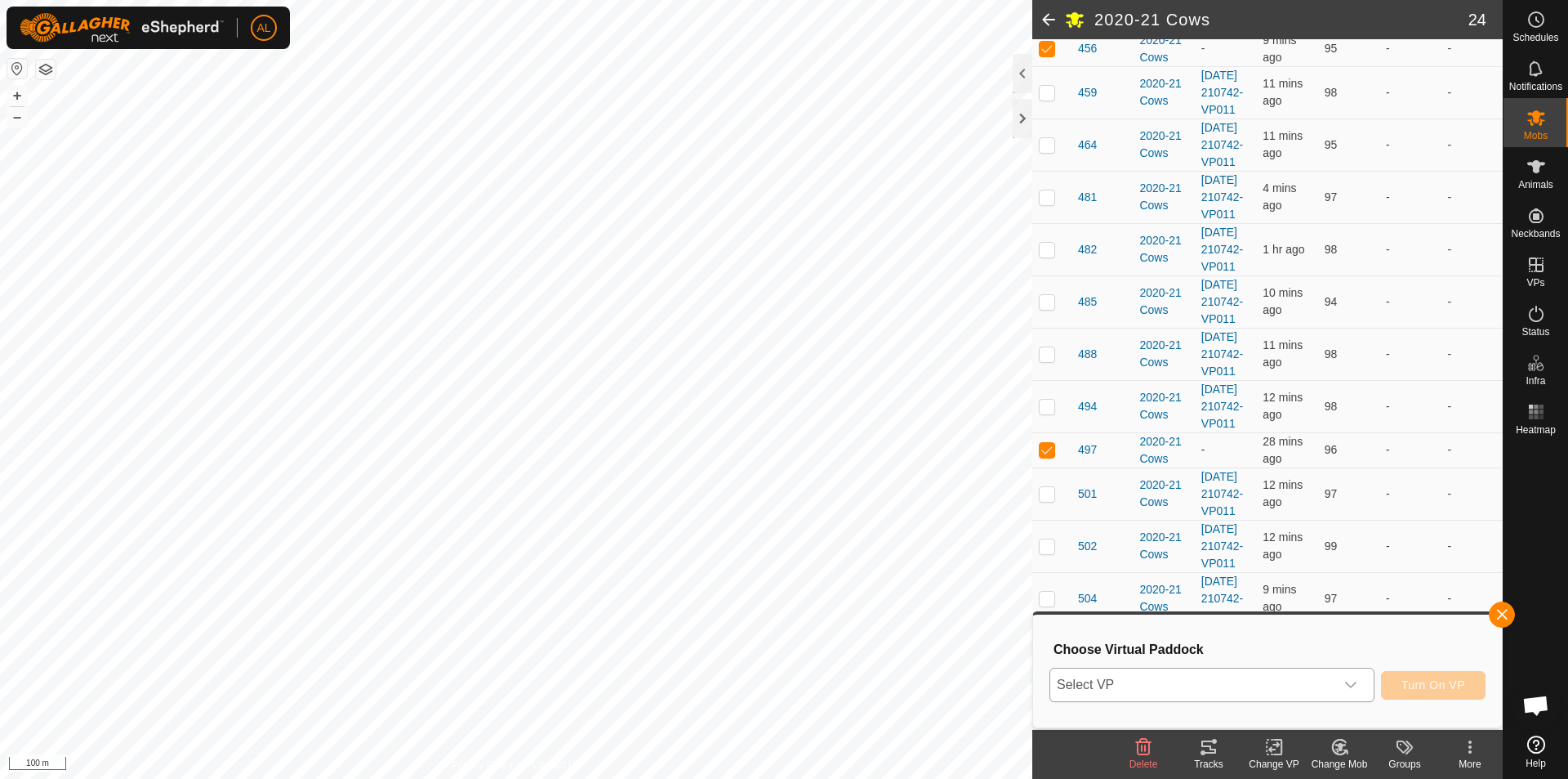
click at [1329, 673] on span "Select VP" at bounding box center [1192, 684] width 284 height 33
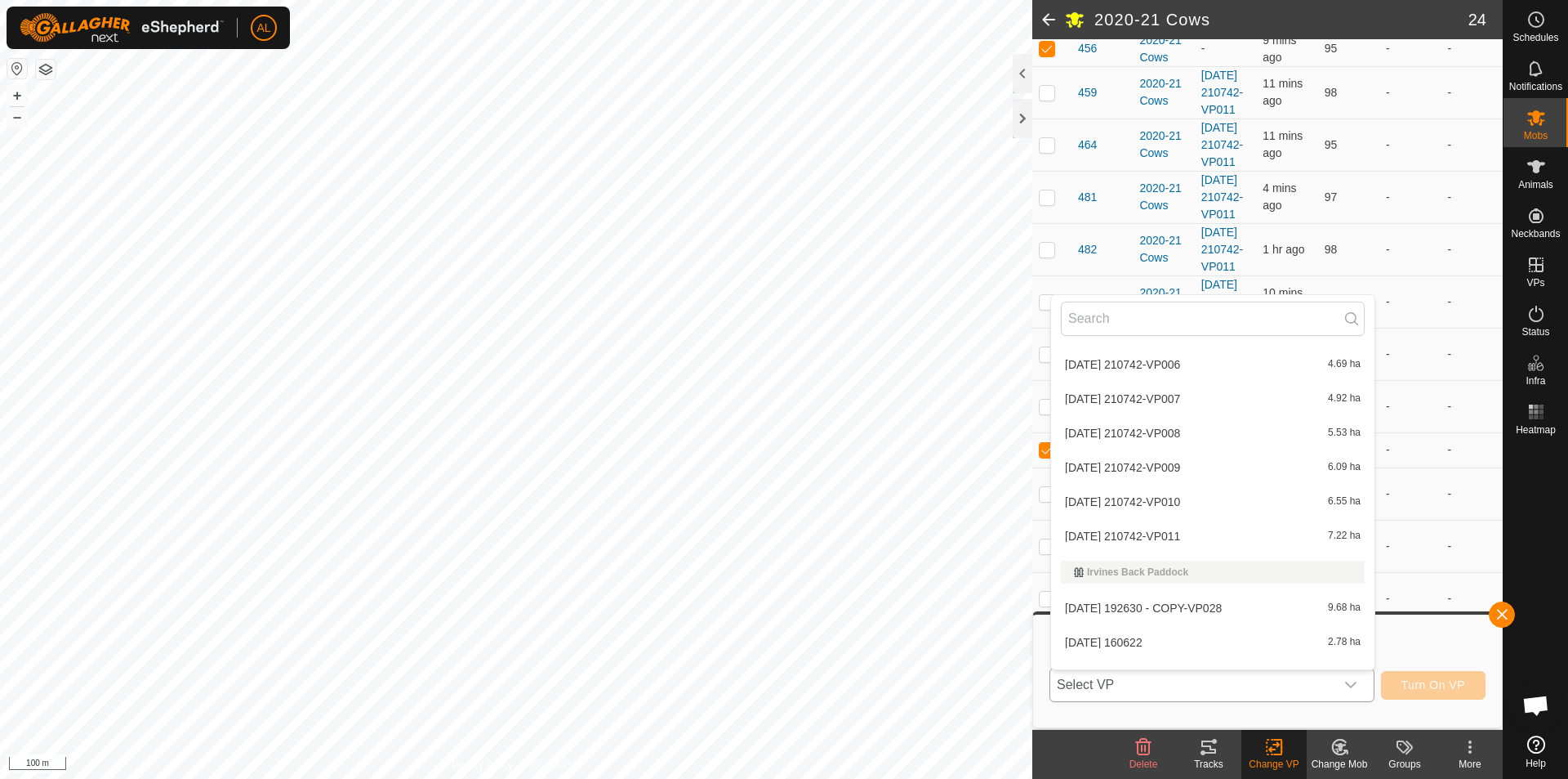
scroll to position [245, 0]
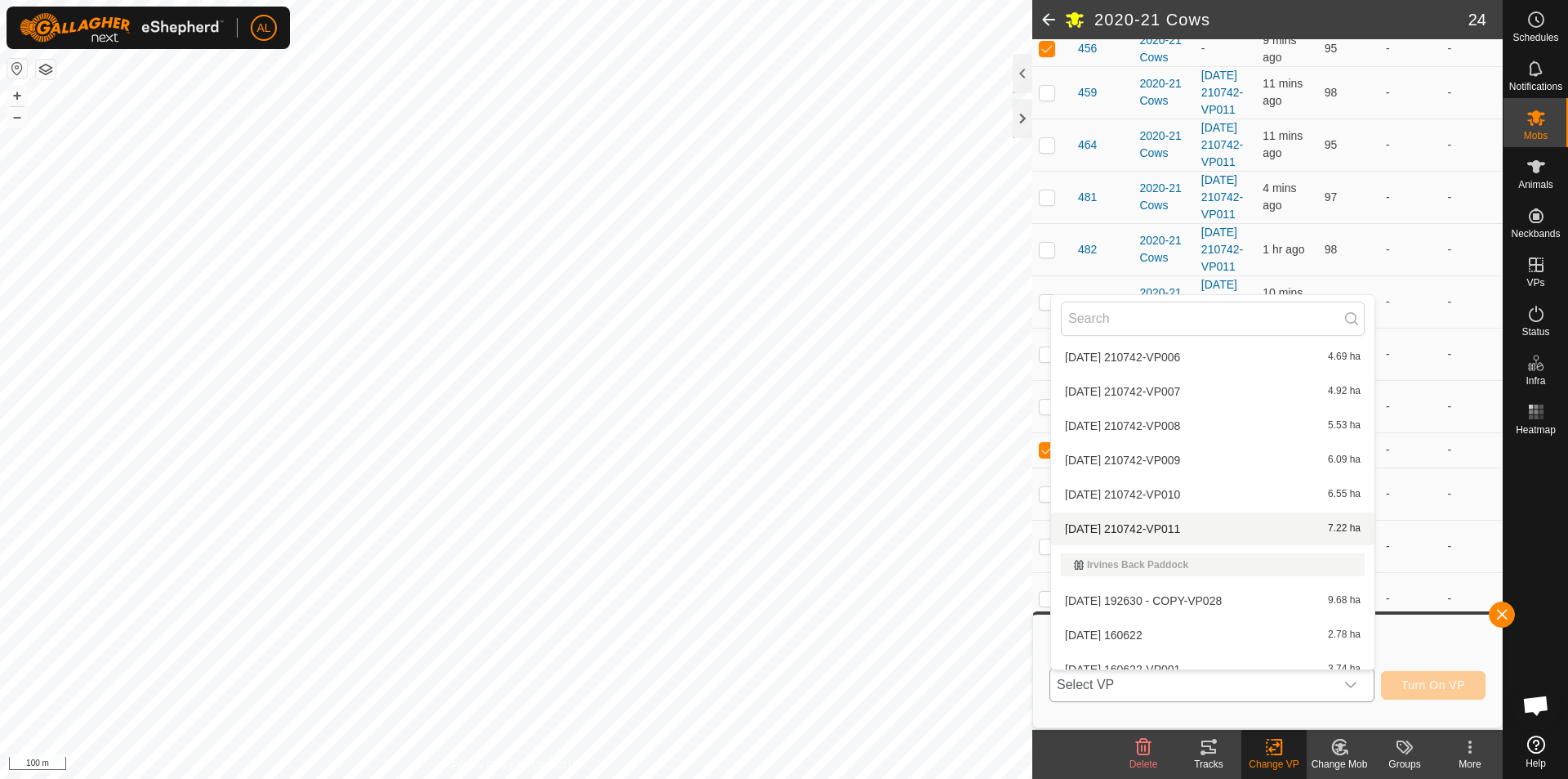
click at [1233, 526] on li "[DATE] 210742-VP011 7.22 ha" at bounding box center [1213, 528] width 323 height 33
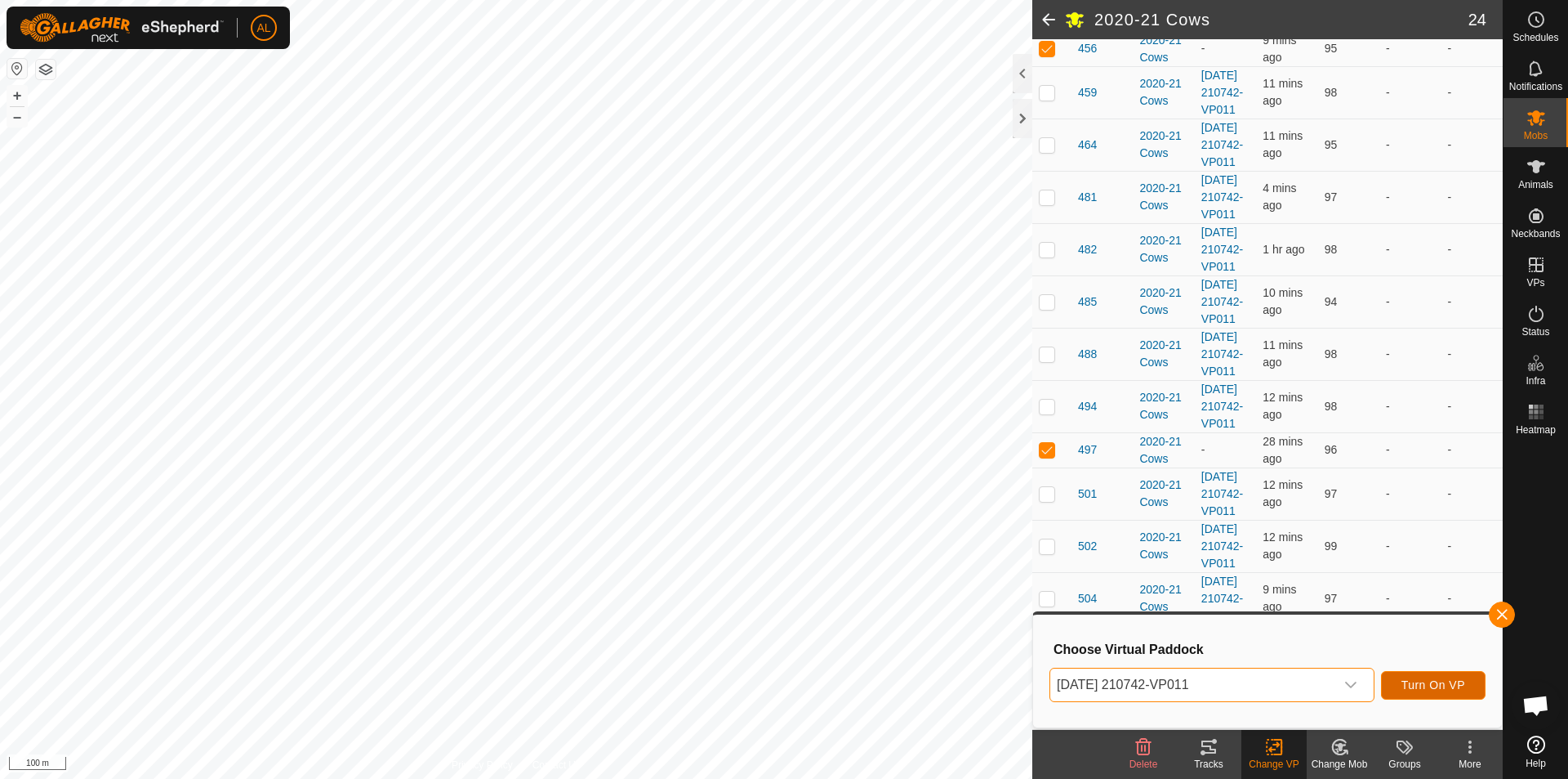
click at [1427, 683] on span "Turn On VP" at bounding box center [1433, 684] width 63 height 13
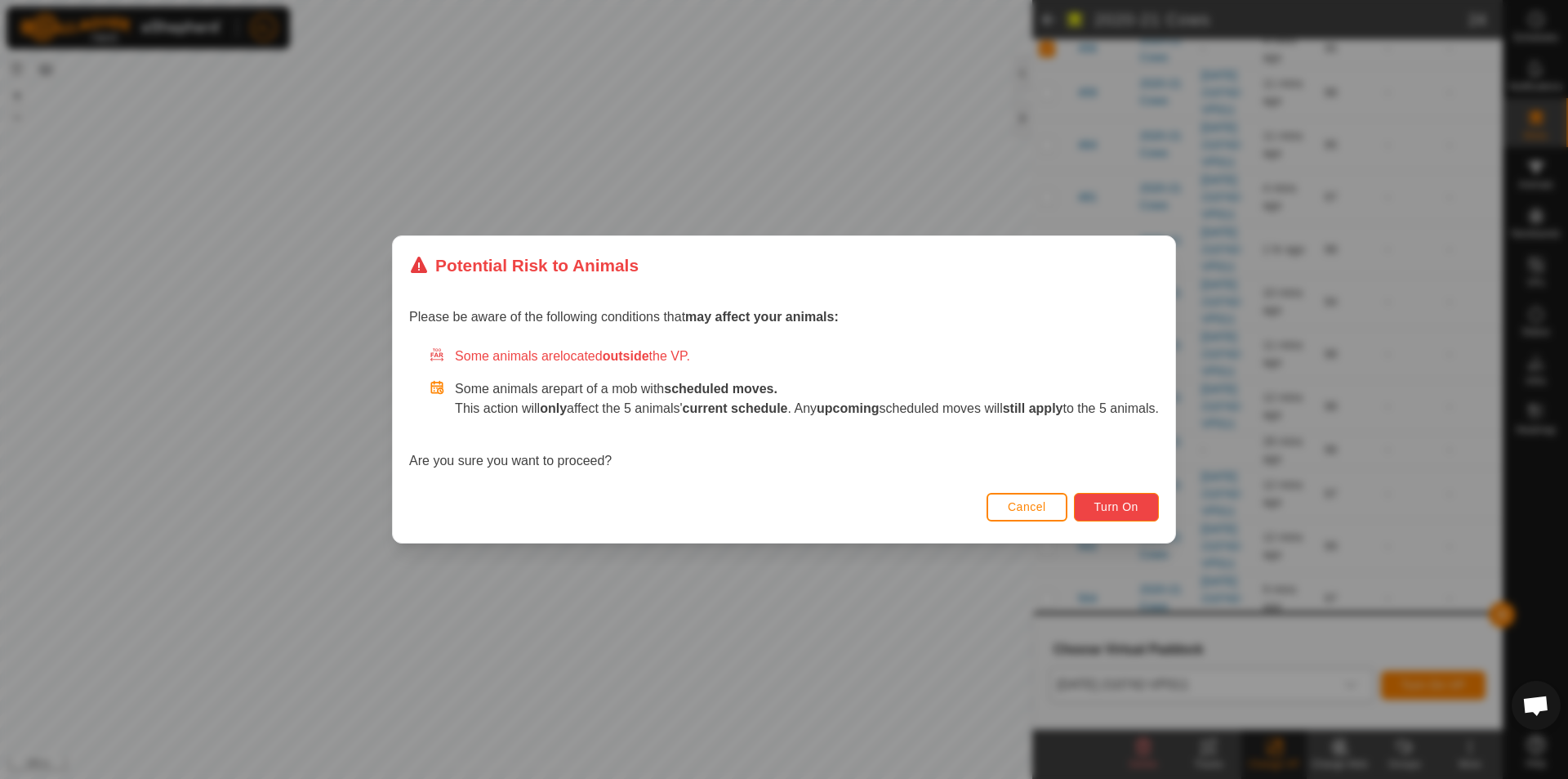
click at [1118, 506] on span "Turn On" at bounding box center [1116, 506] width 44 height 13
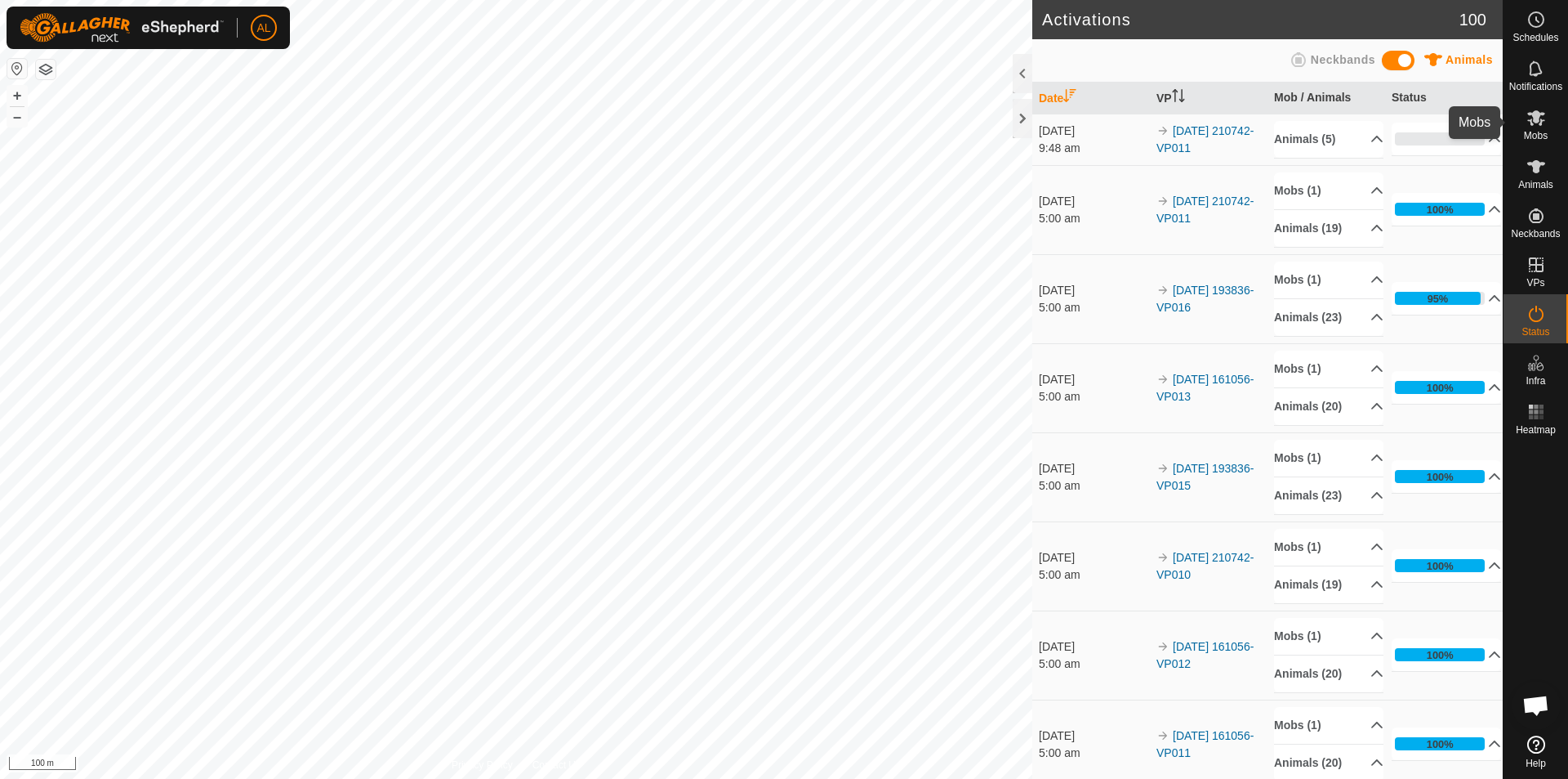
click at [1536, 108] on icon at bounding box center [1536, 118] width 20 height 20
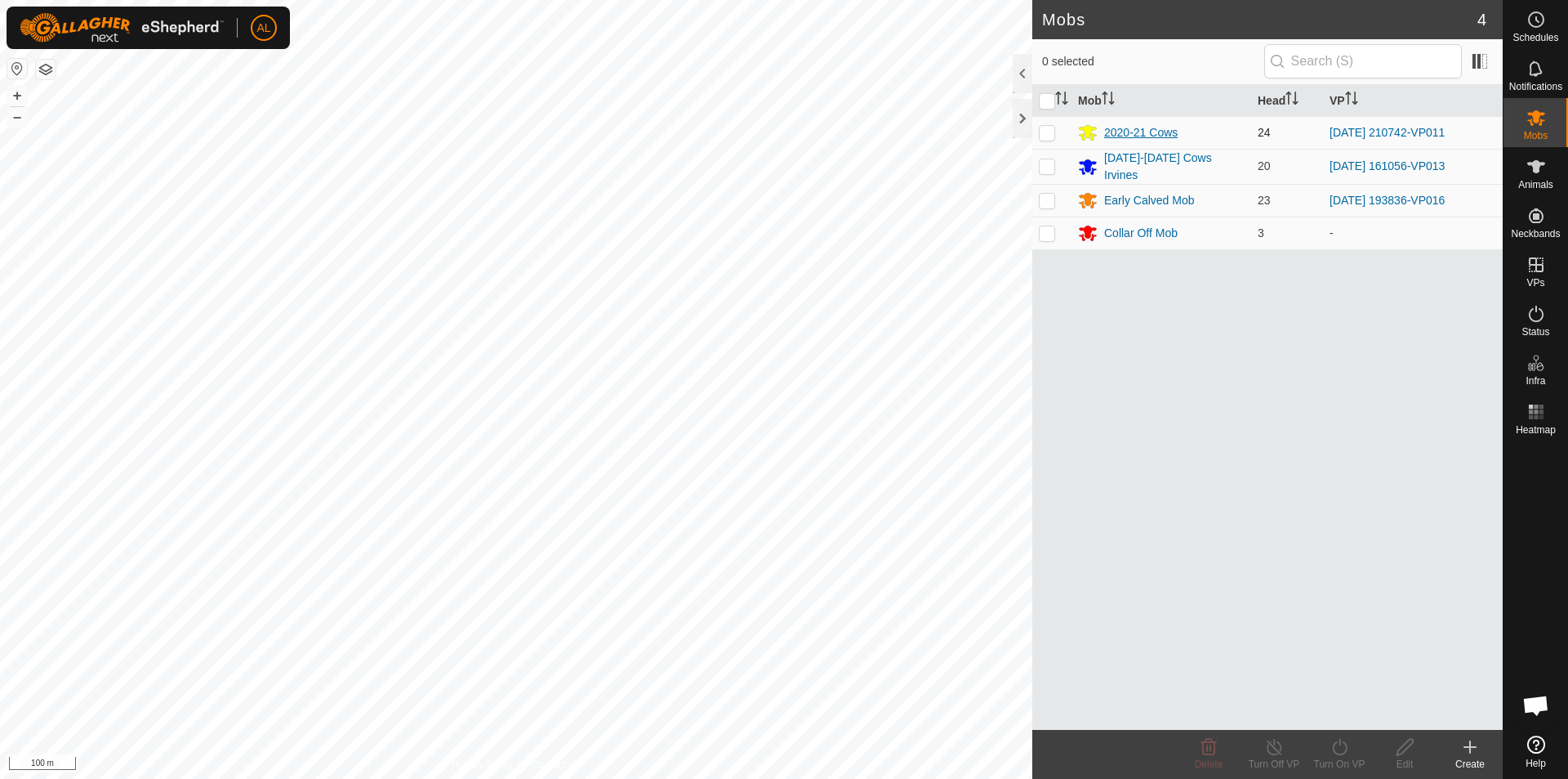
click at [1145, 130] on div "2020-21 Cows" at bounding box center [1141, 132] width 73 height 17
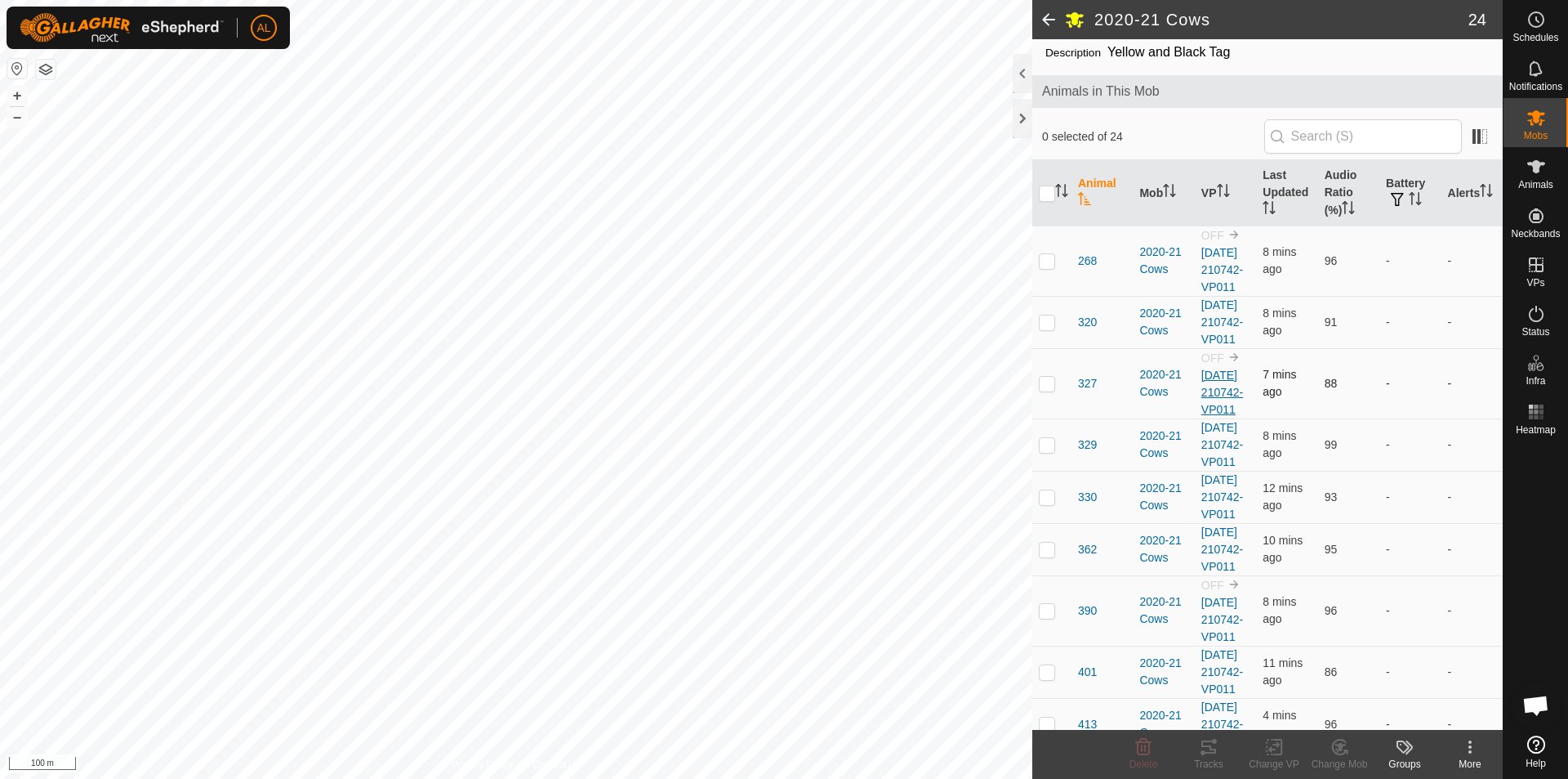
scroll to position [81, 0]
